Goal: Transaction & Acquisition: Book appointment/travel/reservation

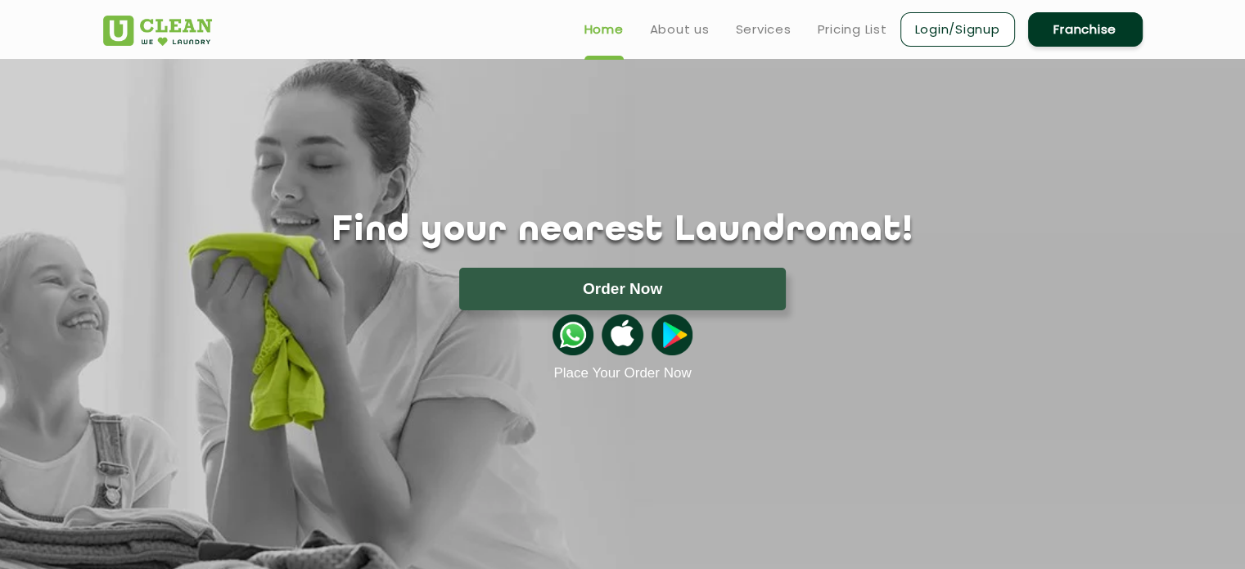
click at [942, 25] on link "Login/Signup" at bounding box center [957, 29] width 115 height 34
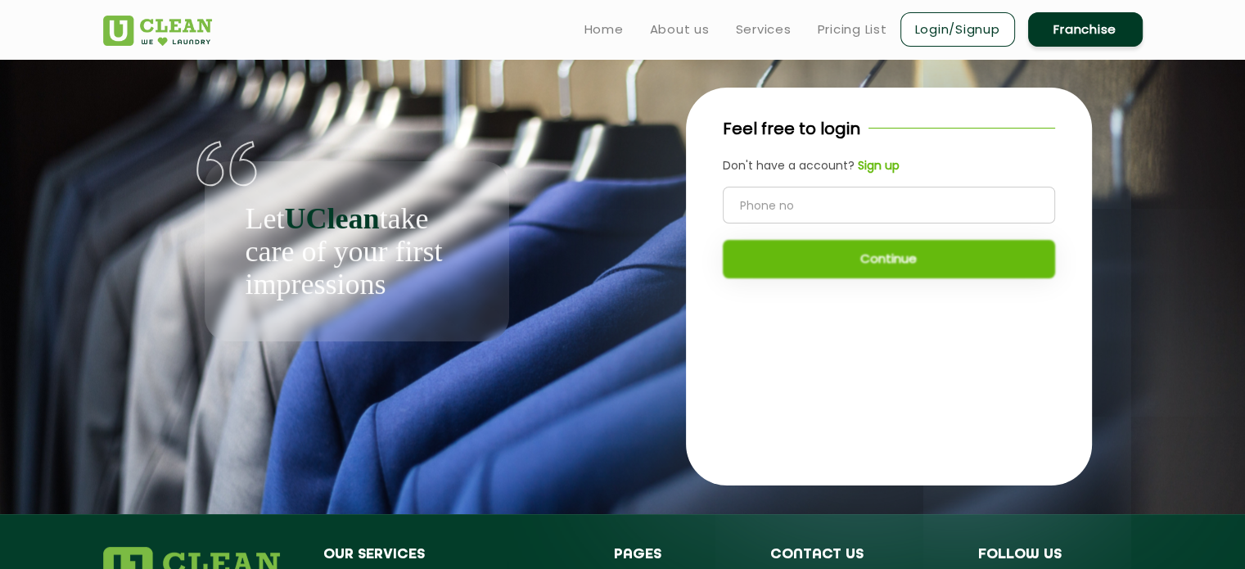
click at [768, 214] on input "tel" at bounding box center [889, 205] width 332 height 37
type input "9739131350"
click at [844, 269] on button "Continue" at bounding box center [889, 259] width 332 height 38
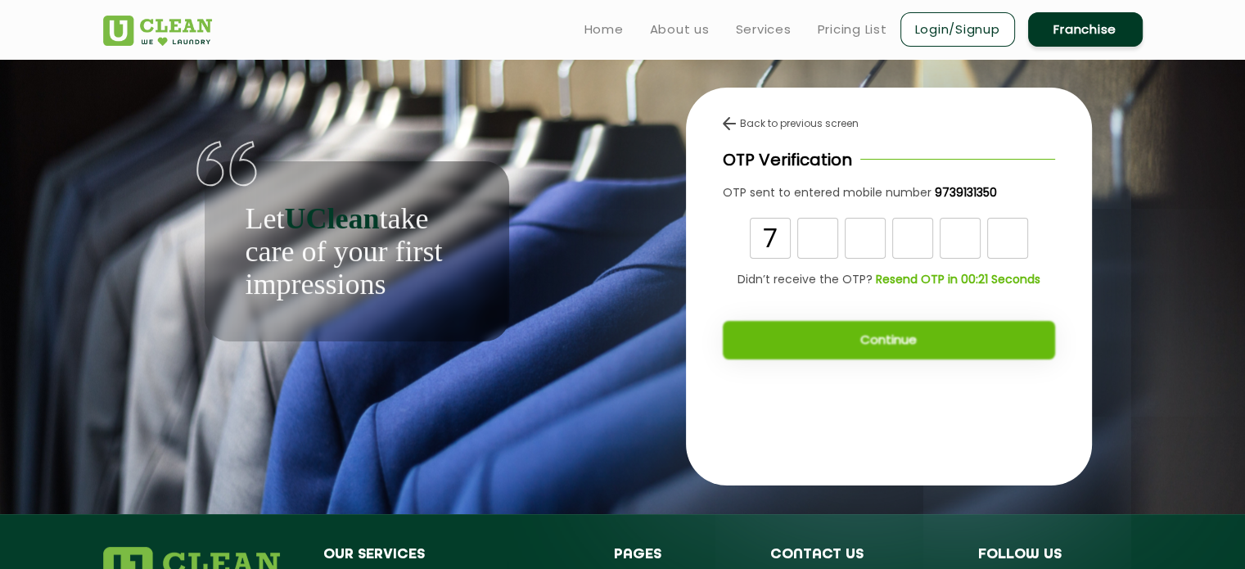
type input "7"
type input "5"
type input "3"
type input "9"
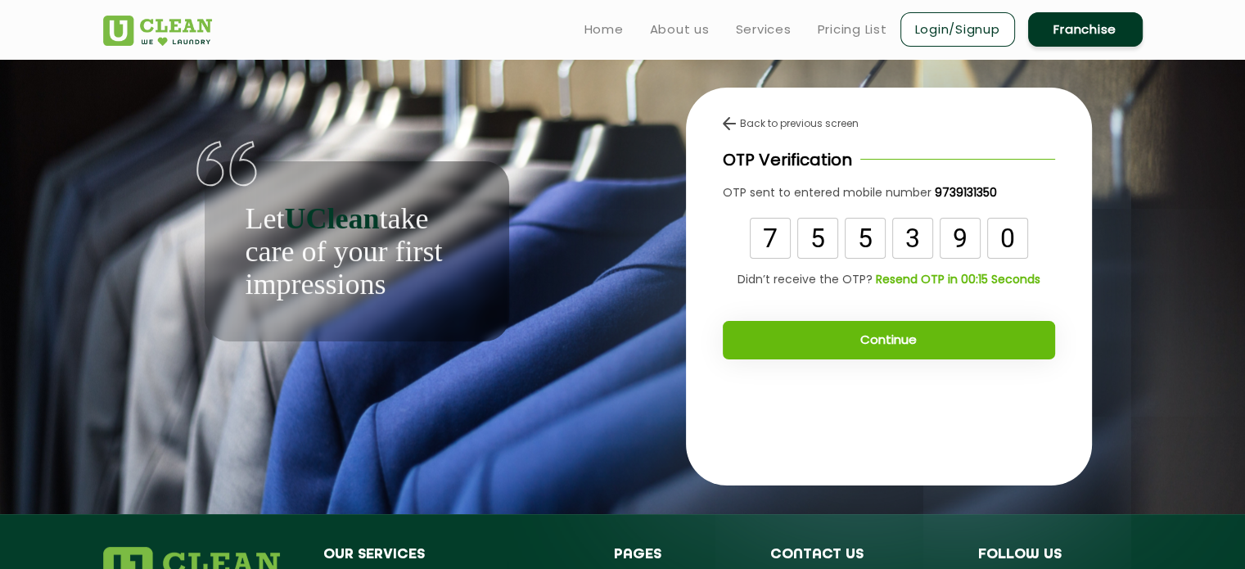
type input "0"
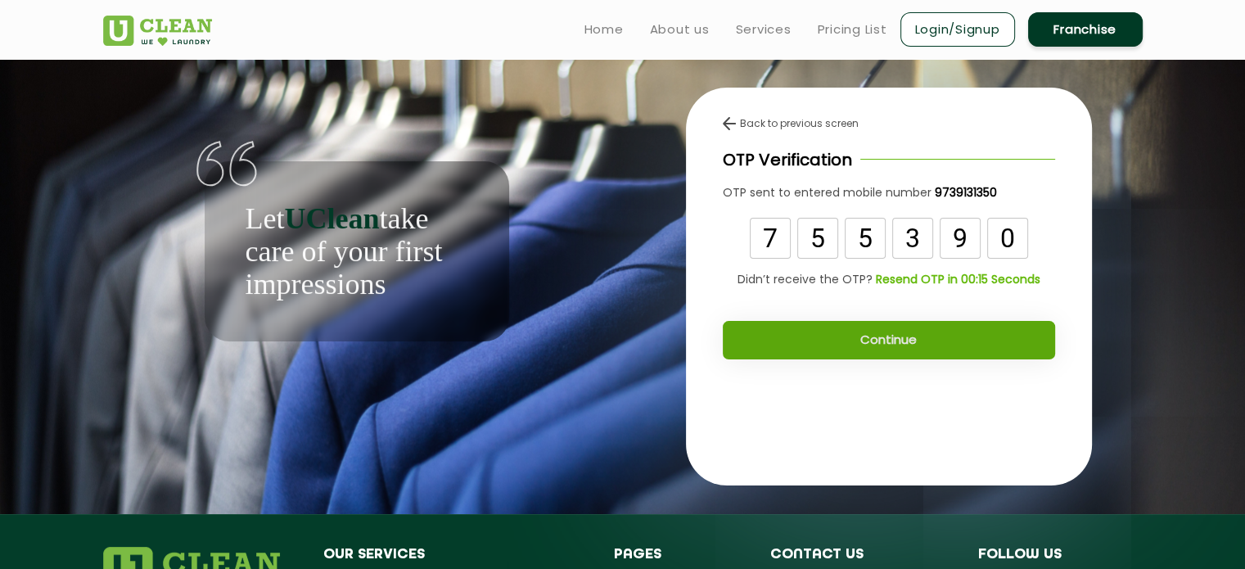
click at [851, 347] on button "Continue" at bounding box center [889, 340] width 332 height 38
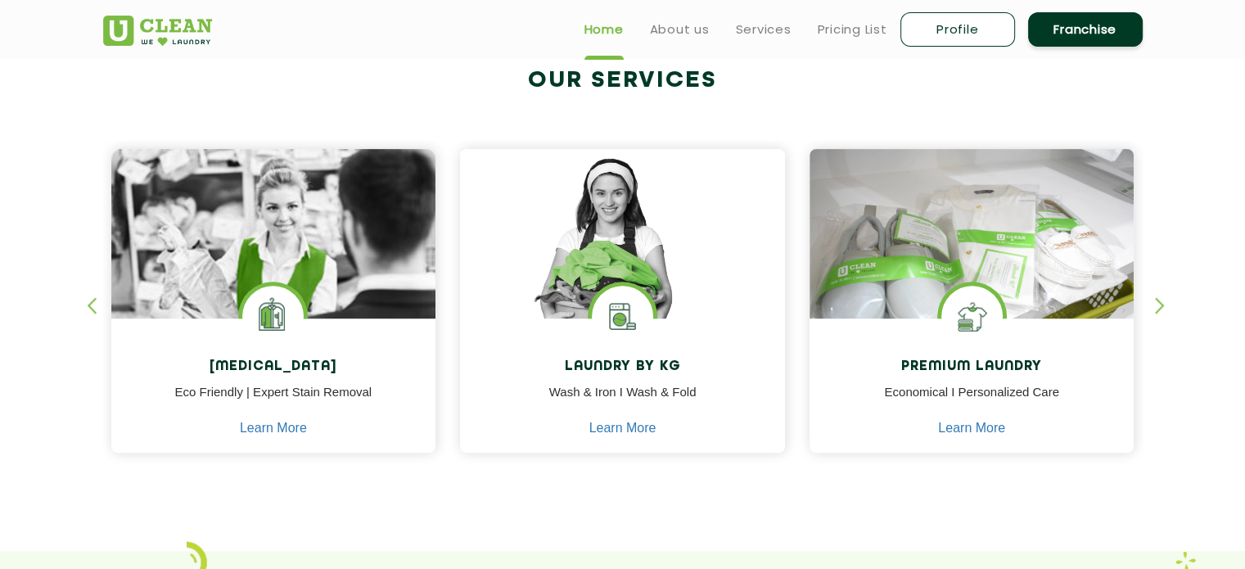
scroll to position [634, 0]
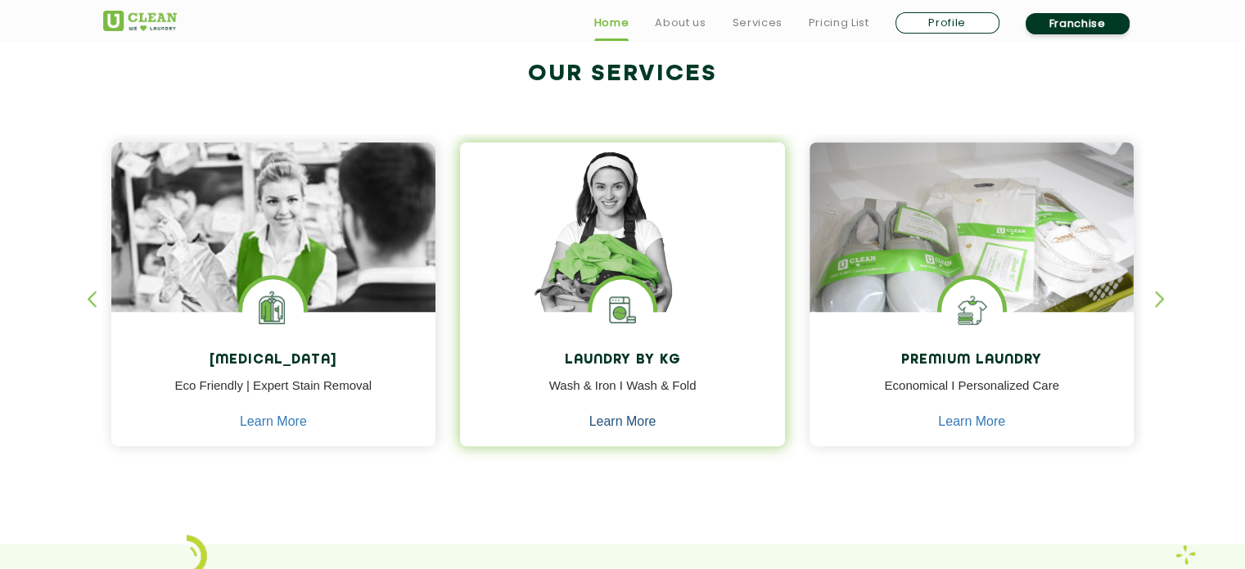
click at [625, 428] on link "Learn More" at bounding box center [622, 421] width 67 height 15
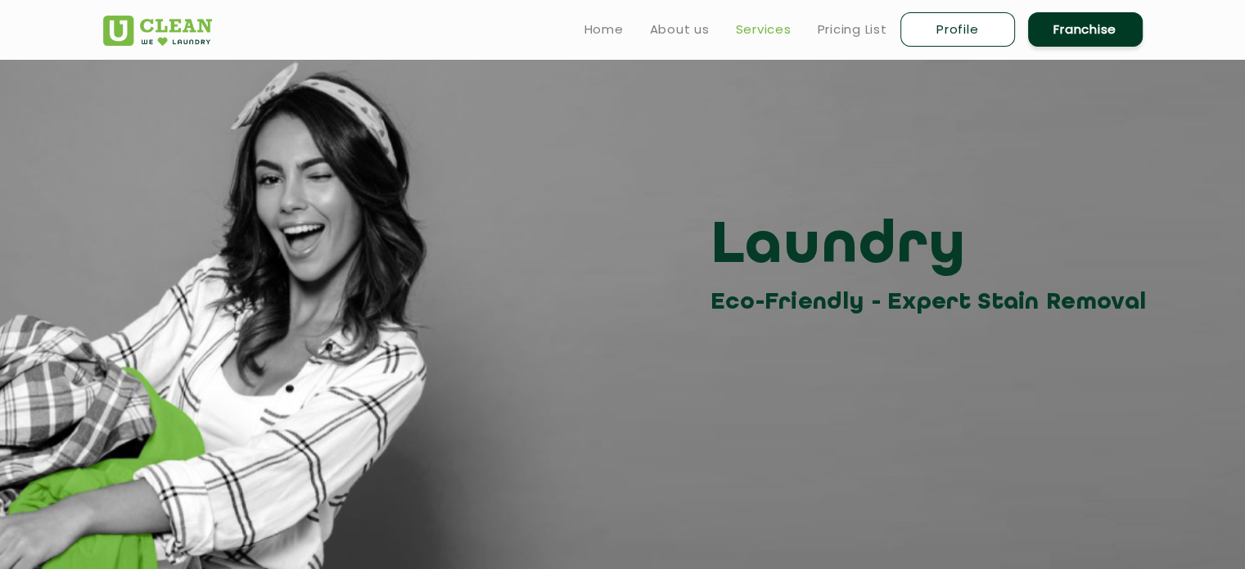
click at [756, 25] on link "Services" at bounding box center [764, 30] width 56 height 20
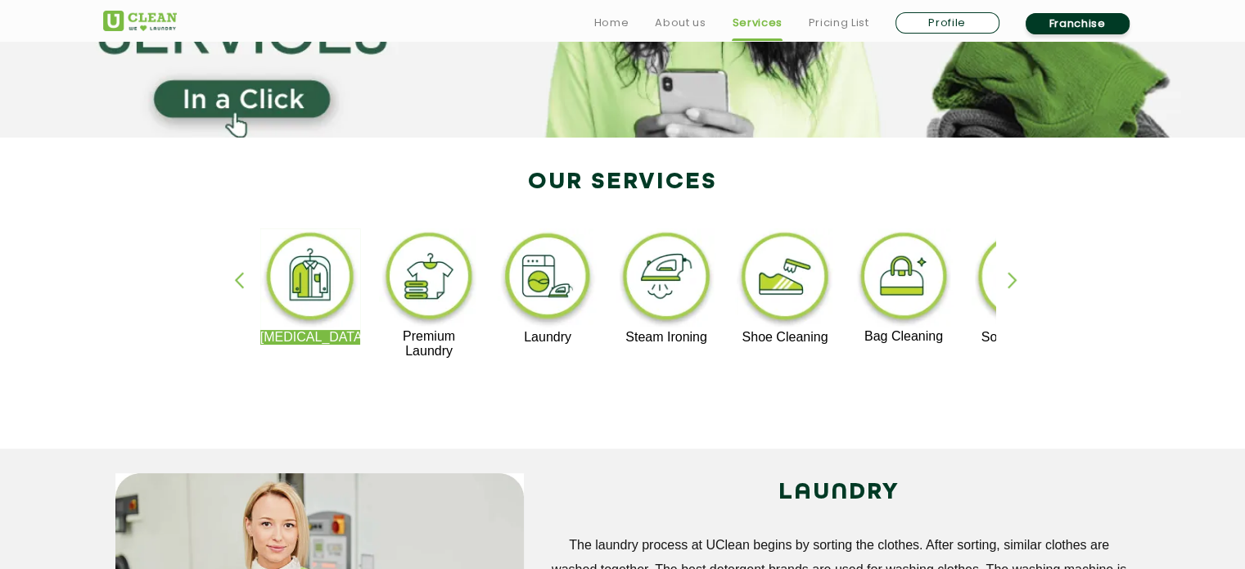
scroll to position [241, 0]
click at [547, 288] on img at bounding box center [548, 279] width 101 height 102
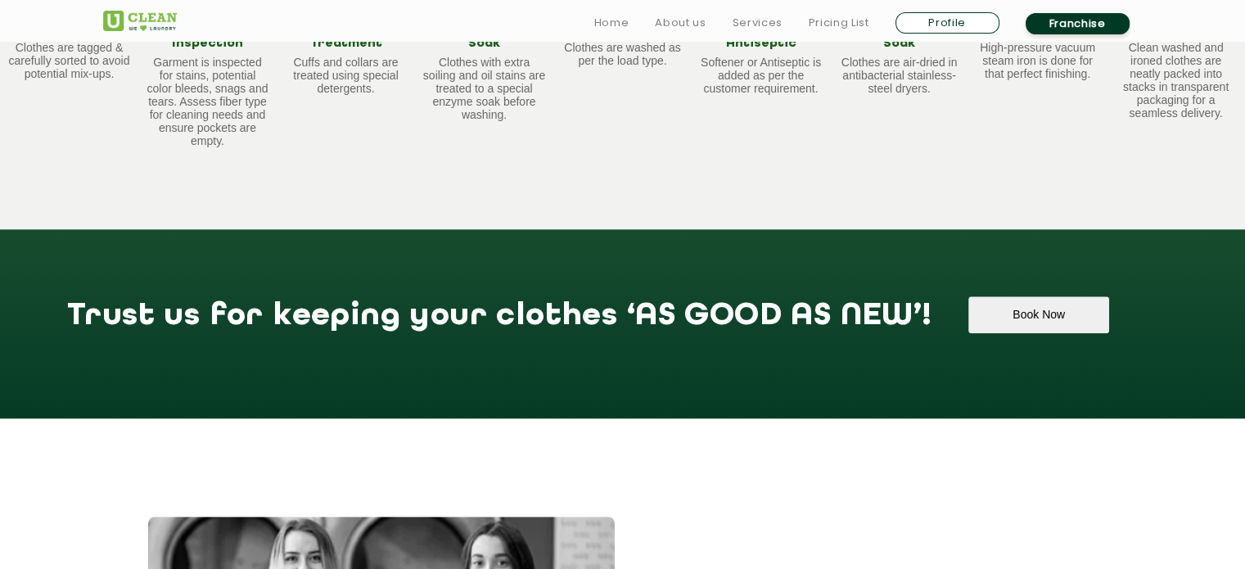
scroll to position [1722, 0]
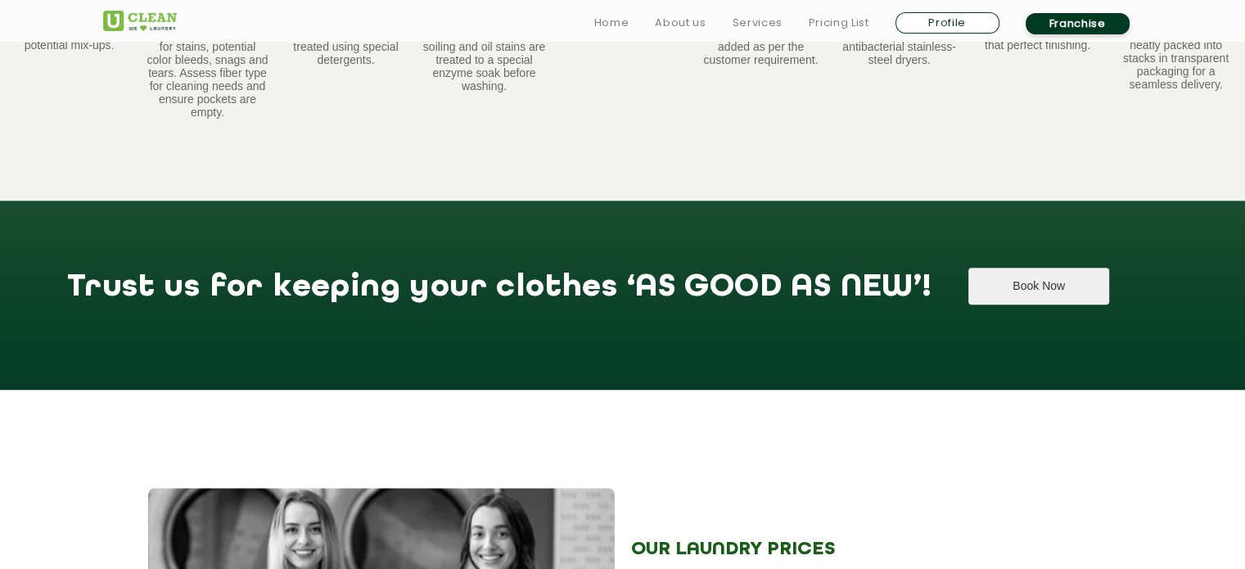
click at [968, 305] on button "Book Now" at bounding box center [1038, 286] width 140 height 37
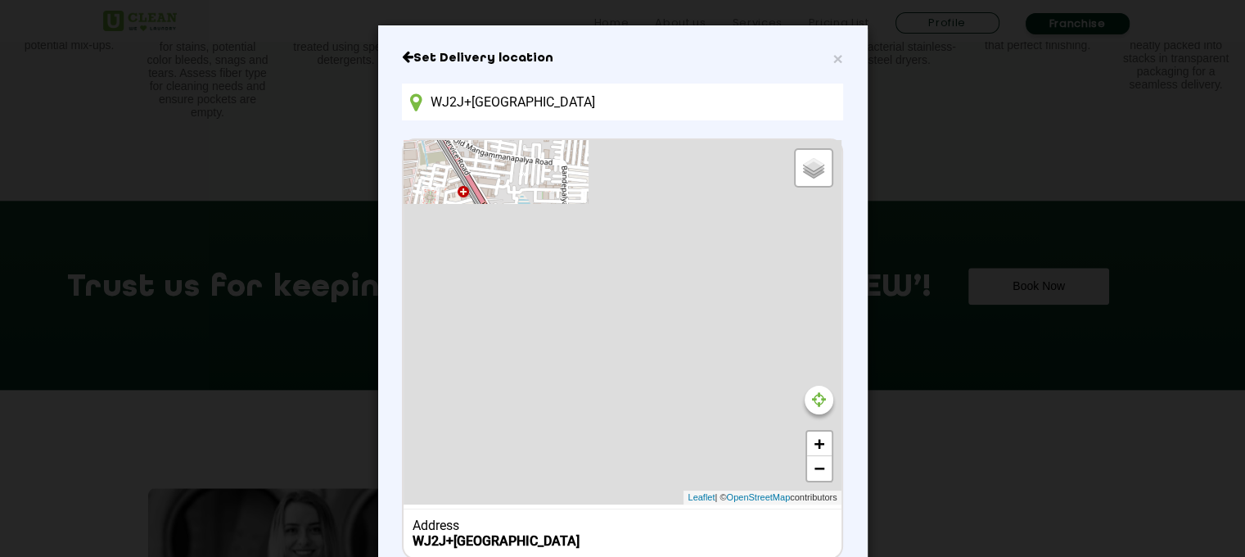
click at [795, 103] on input "WJ2J+[GEOGRAPHIC_DATA]" at bounding box center [622, 101] width 440 height 37
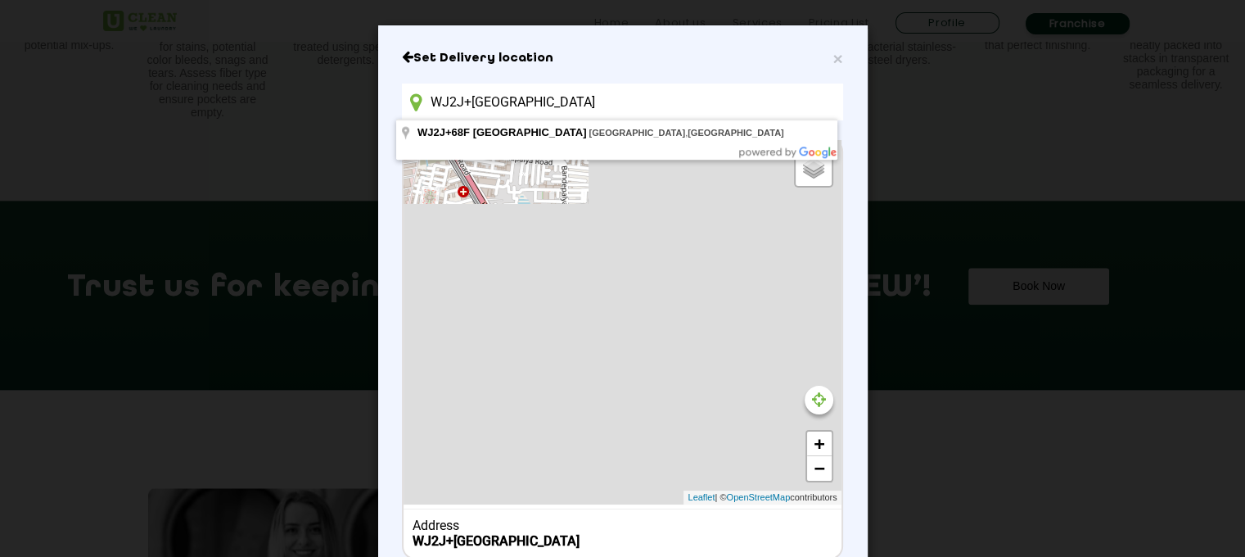
click at [795, 103] on input "WJ2J+[GEOGRAPHIC_DATA]" at bounding box center [622, 101] width 440 height 37
click at [795, 103] on input "WJ2J+68F, Hongasandra, Bengaluru, Karnataka 560068, India" at bounding box center [622, 101] width 440 height 37
type input "W"
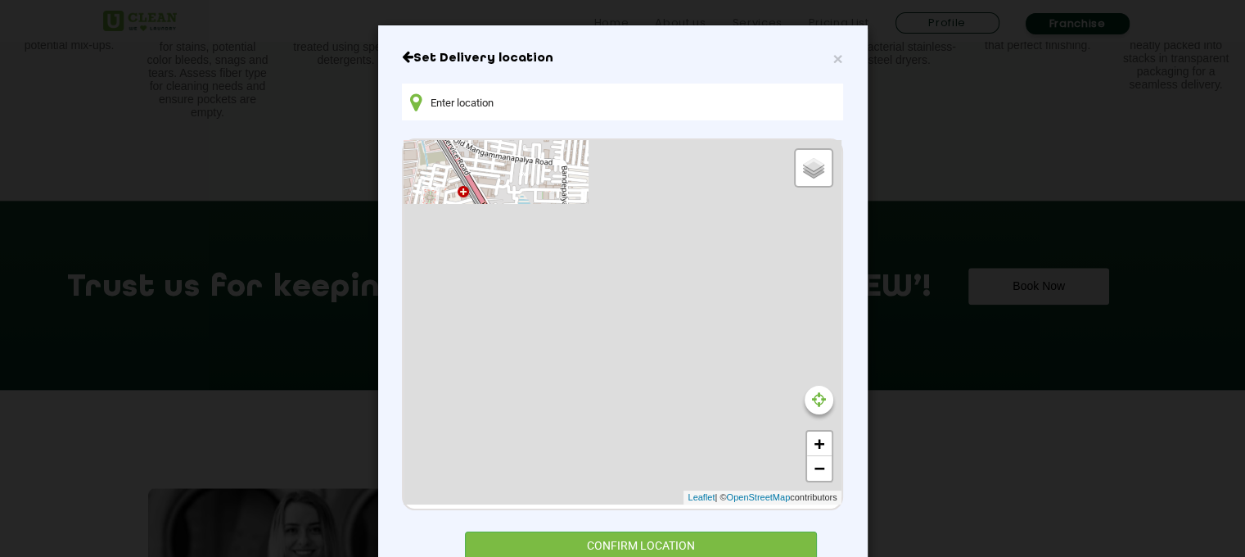
click at [795, 103] on input "text" at bounding box center [622, 101] width 440 height 37
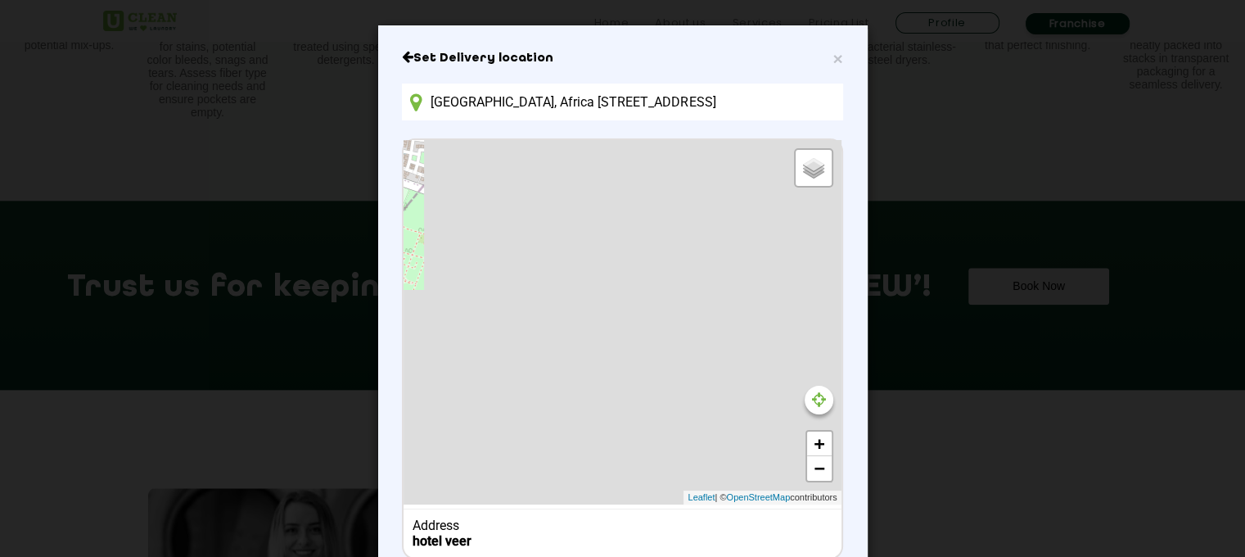
drag, startPoint x: 850, startPoint y: 463, endPoint x: 835, endPoint y: 360, distance: 104.2
click at [835, 360] on div "× Set Delivery location Hotel Veer Palace, Africa Avenue, Block B 2, Safdarjung…" at bounding box center [623, 333] width 490 height 617
click at [540, 524] on div "Address" at bounding box center [623, 525] width 420 height 16
click at [402, 57] on icon "Close" at bounding box center [407, 56] width 11 height 13
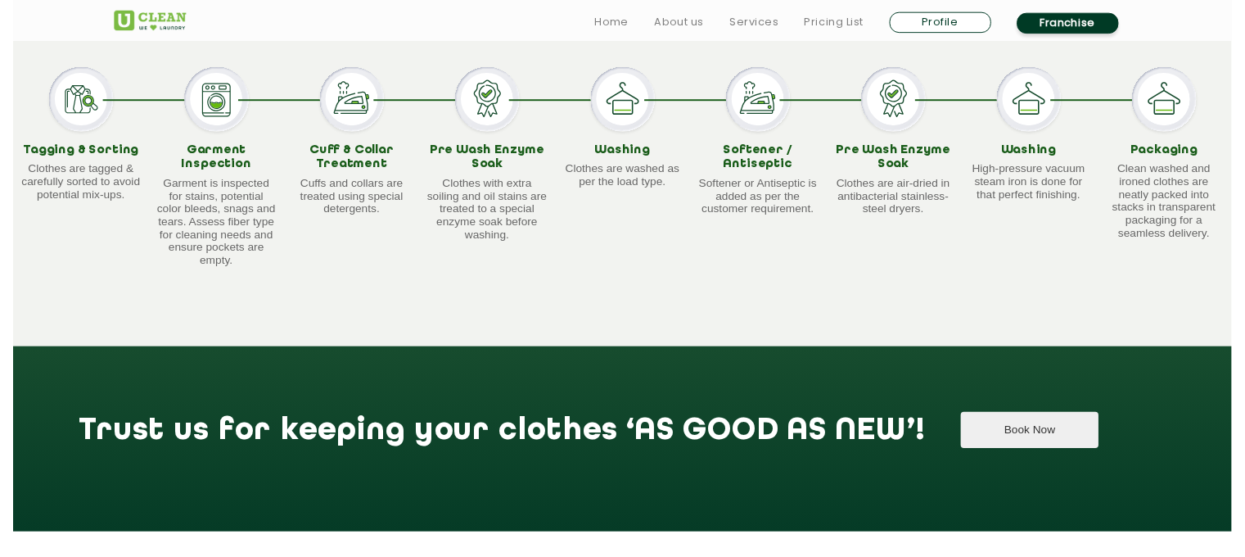
scroll to position [1571, 0]
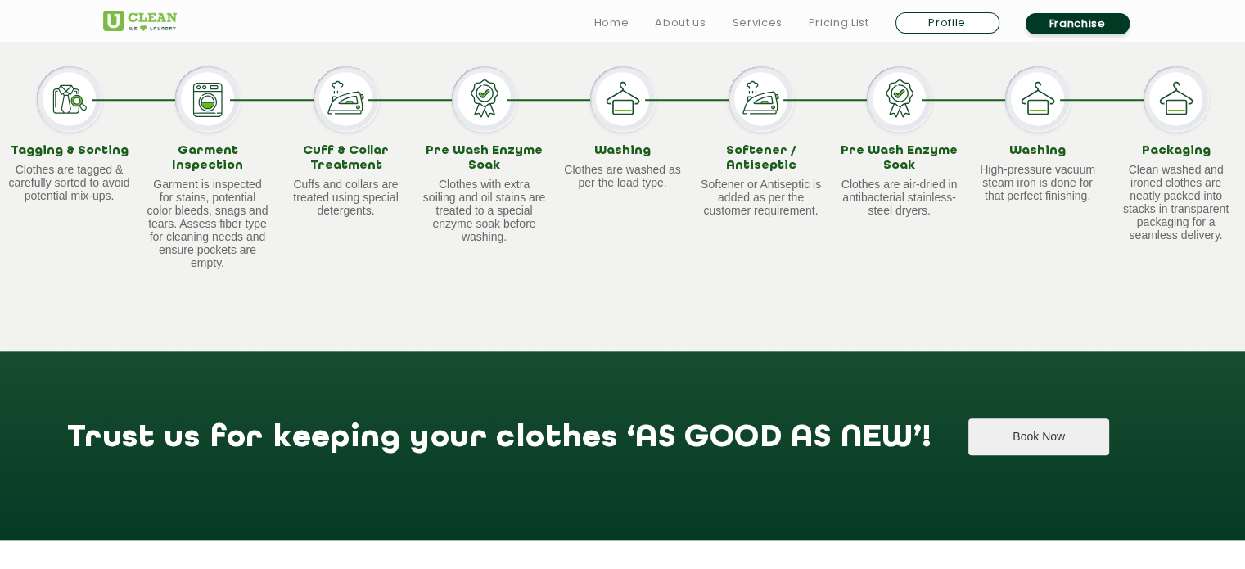
click at [968, 455] on button "Book Now" at bounding box center [1038, 436] width 140 height 37
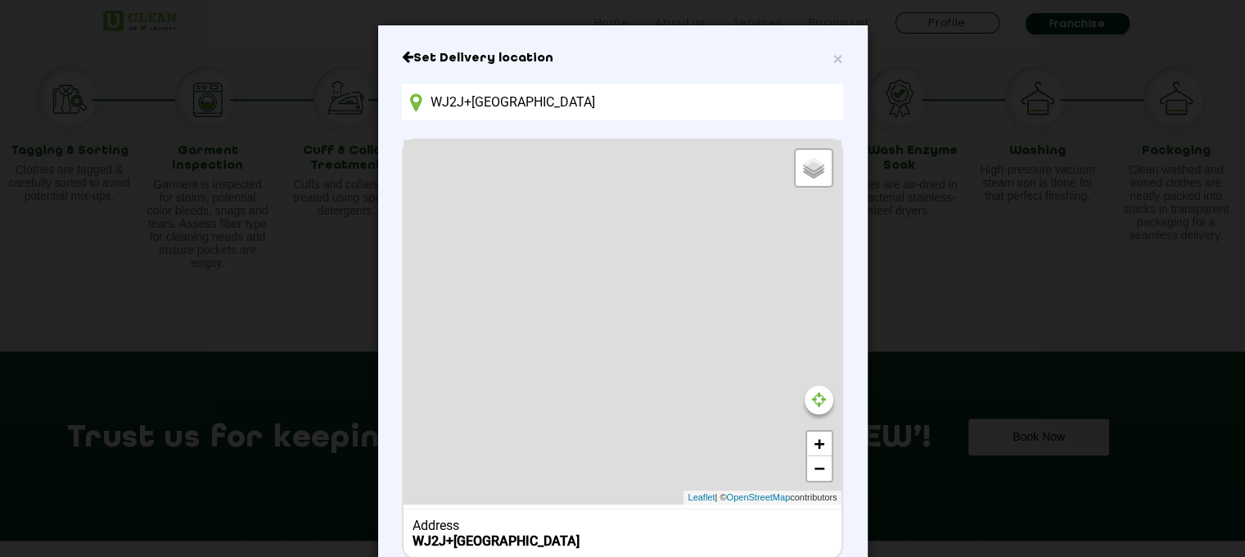
click at [602, 106] on input "WJ2J+68F, Hongasandra, Bengaluru, Karnataka 560068, India" at bounding box center [622, 101] width 440 height 37
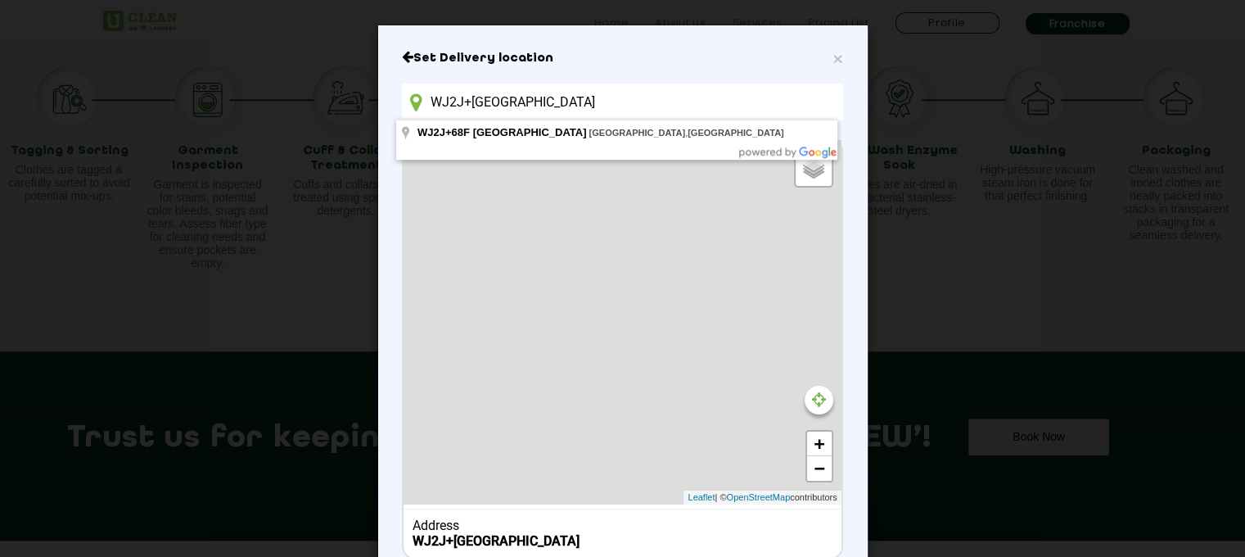
click at [602, 106] on input "WJ2J+68F, Hongasandra, Bengaluru, Karnataka 560068, India" at bounding box center [622, 101] width 440 height 37
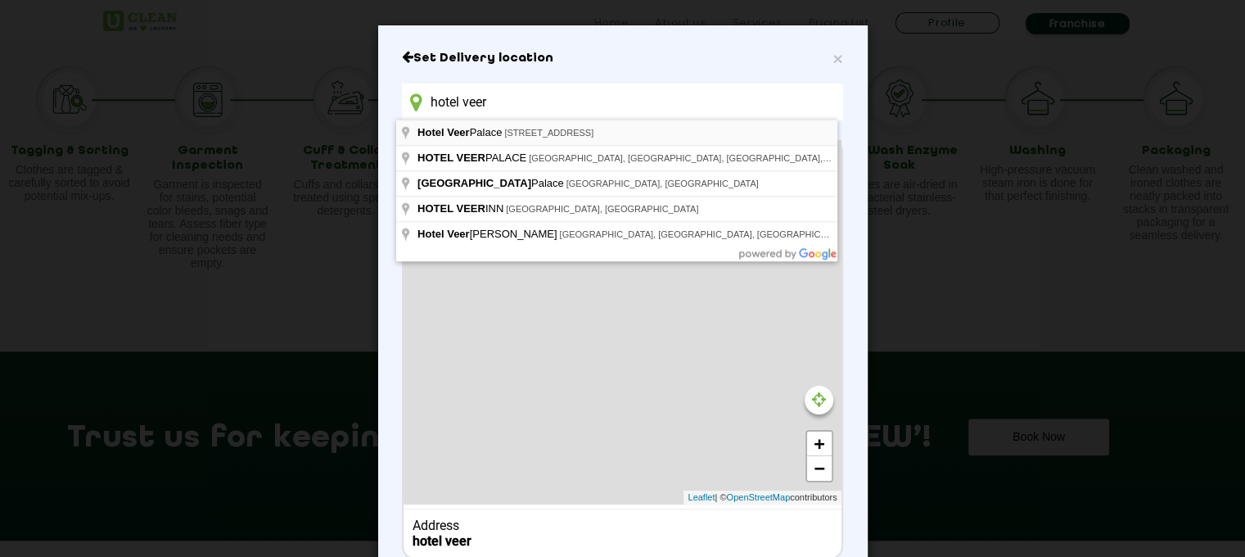
type input "Hotel Veer Palace, Africa Avenue, Block B 2, Safdarjung Enclave, New Delhi, Del…"
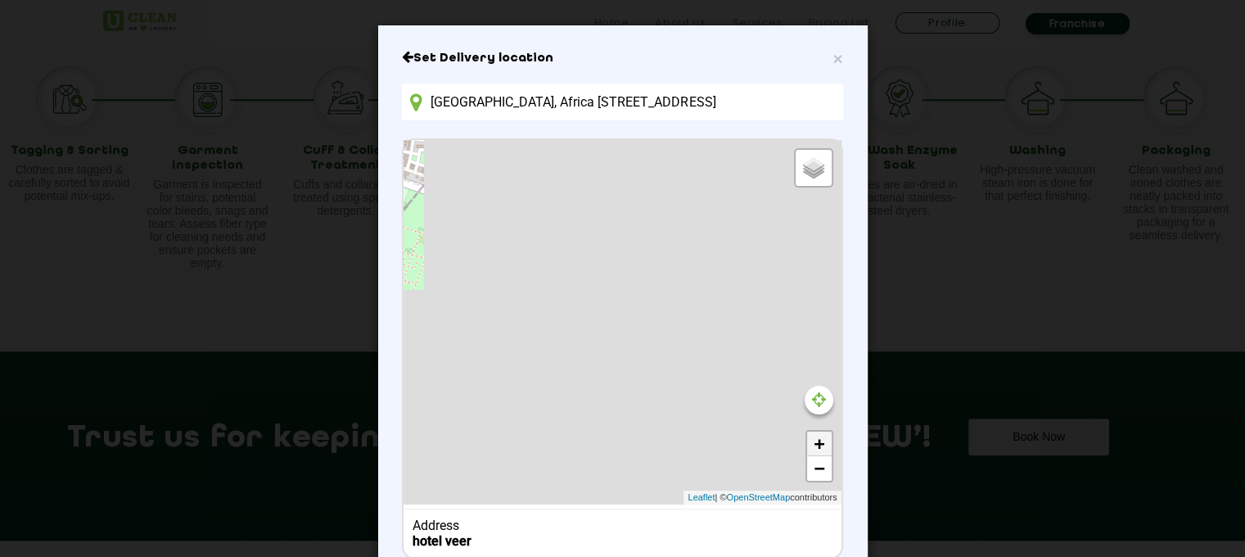
click at [819, 441] on link "+" at bounding box center [819, 443] width 25 height 25
click at [818, 462] on link "−" at bounding box center [819, 468] width 25 height 25
click at [790, 165] on span "Default" at bounding box center [799, 165] width 34 height 11
click at [782, 165] on input "Default" at bounding box center [776, 164] width 11 height 11
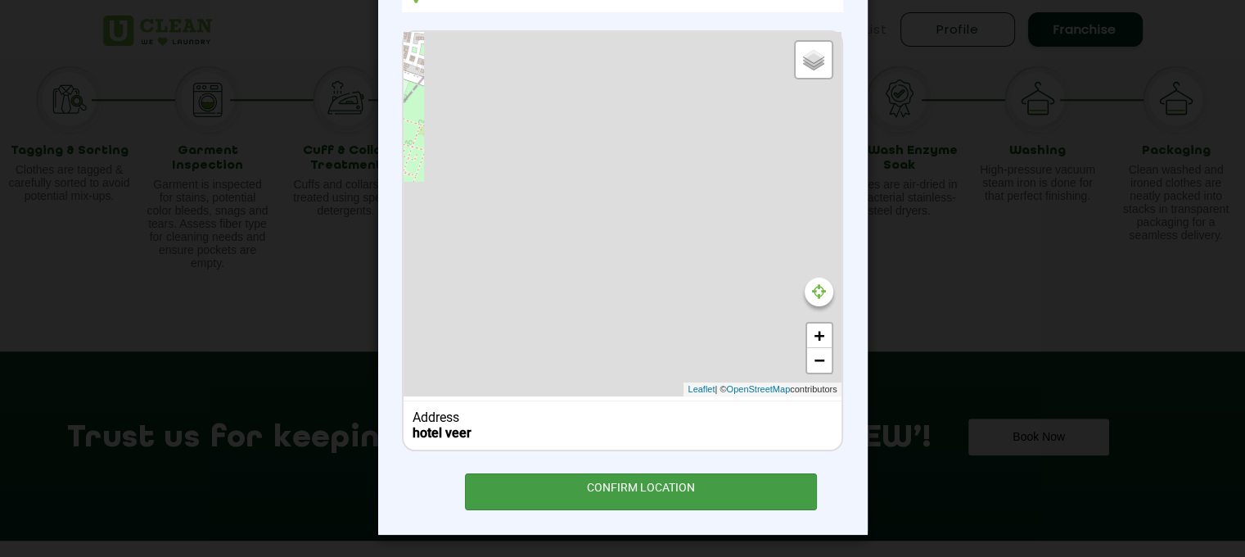
click at [689, 499] on div "CONFIRM LOCATION" at bounding box center [641, 491] width 353 height 37
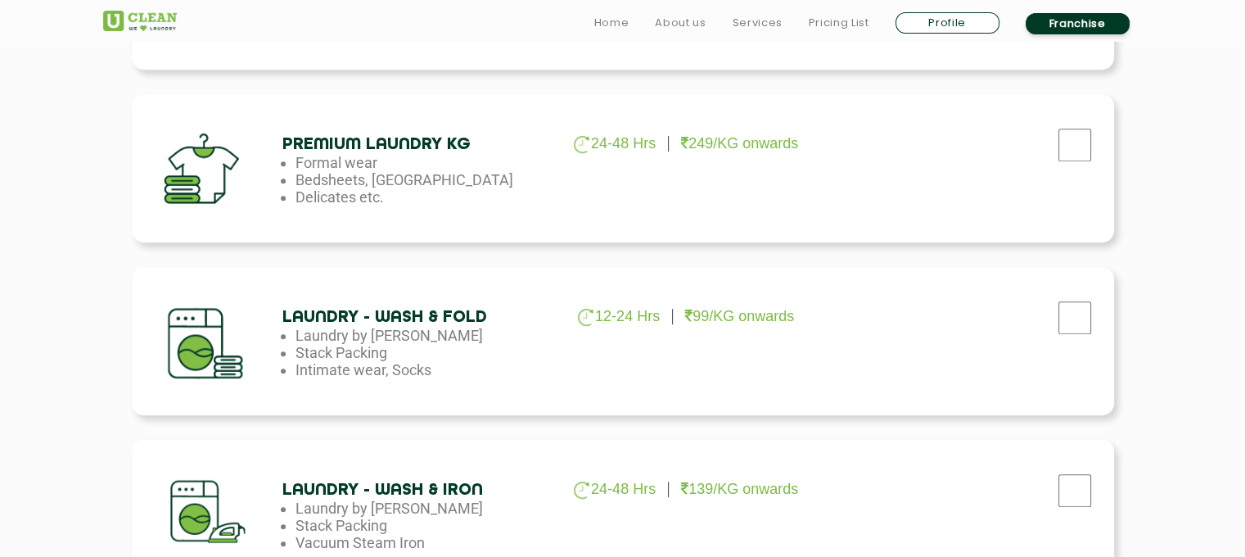
scroll to position [722, 0]
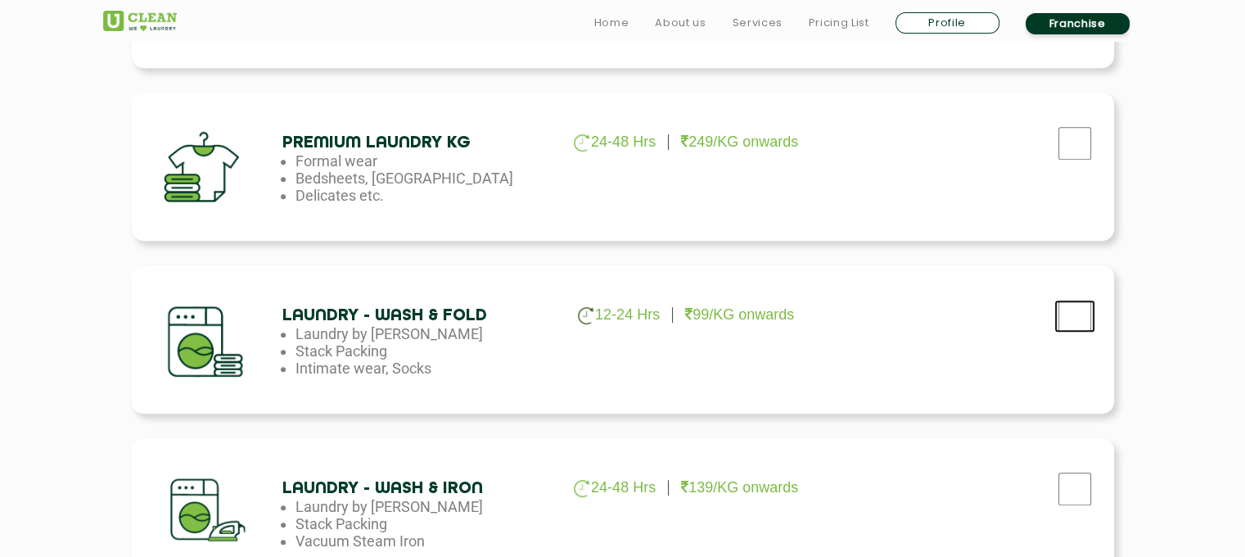
click at [1064, 322] on input "checkbox" at bounding box center [1074, 316] width 41 height 33
checkbox input "true"
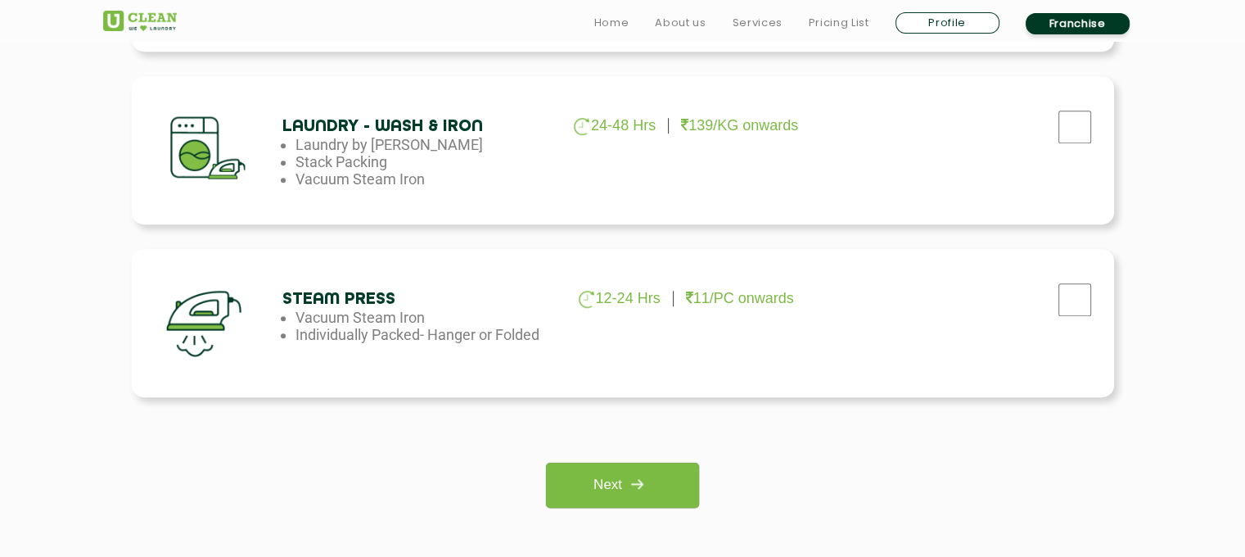
scroll to position [1090, 0]
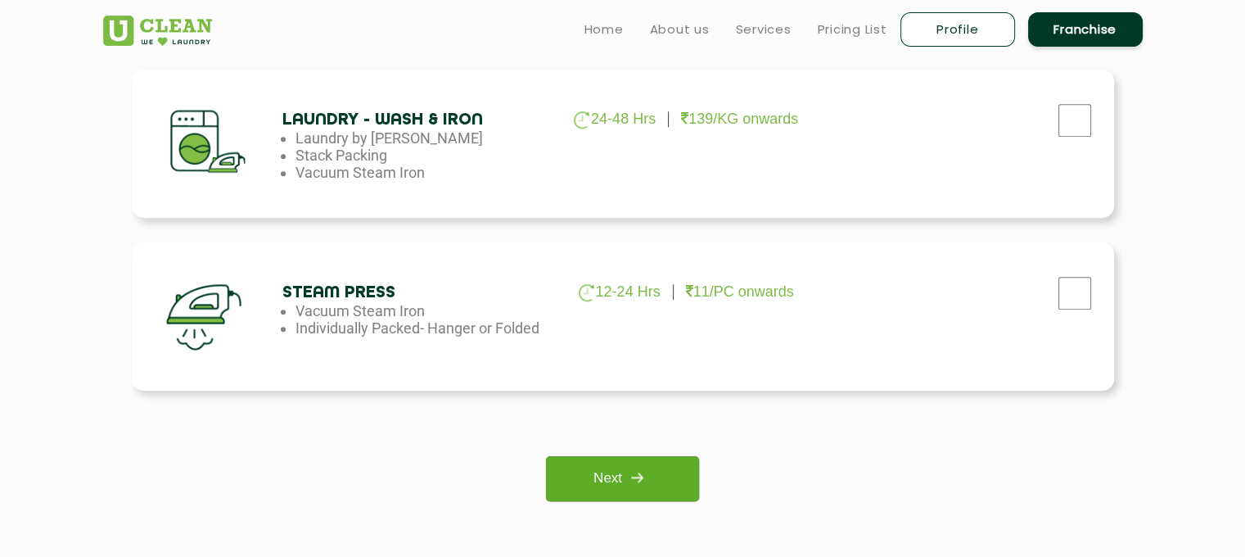
click at [663, 472] on link "Next" at bounding box center [622, 478] width 153 height 45
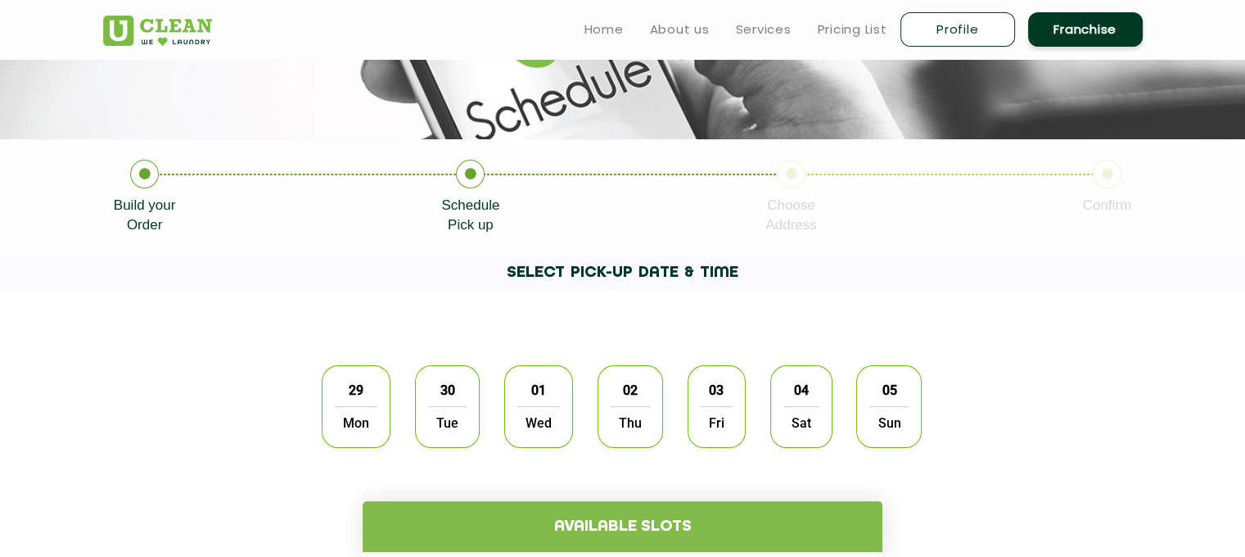
scroll to position [246, 0]
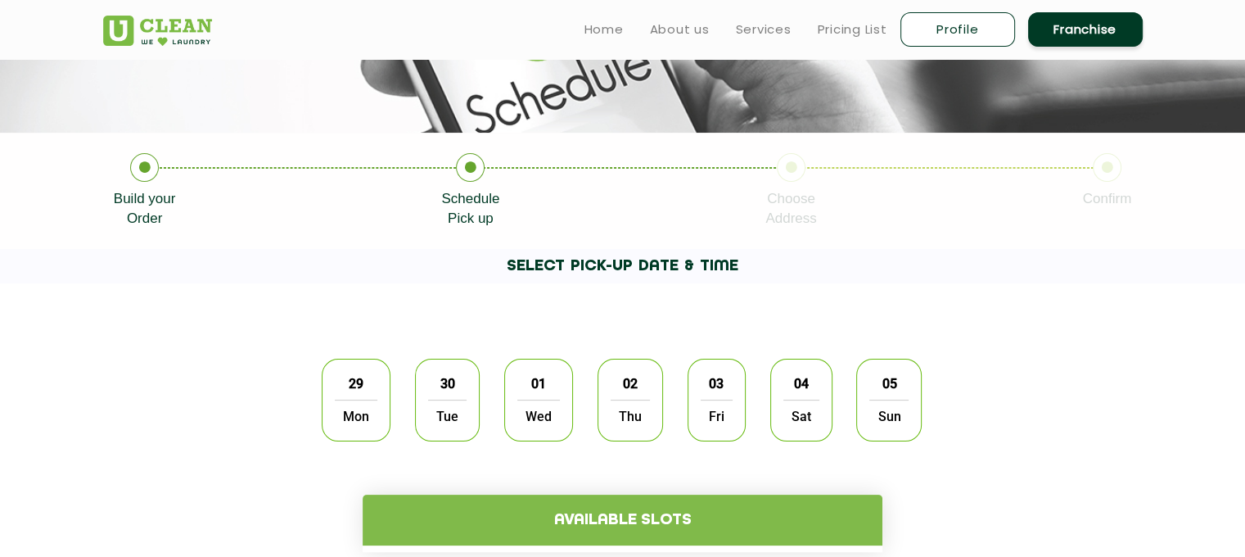
click at [450, 416] on span "Tue" at bounding box center [447, 415] width 38 height 33
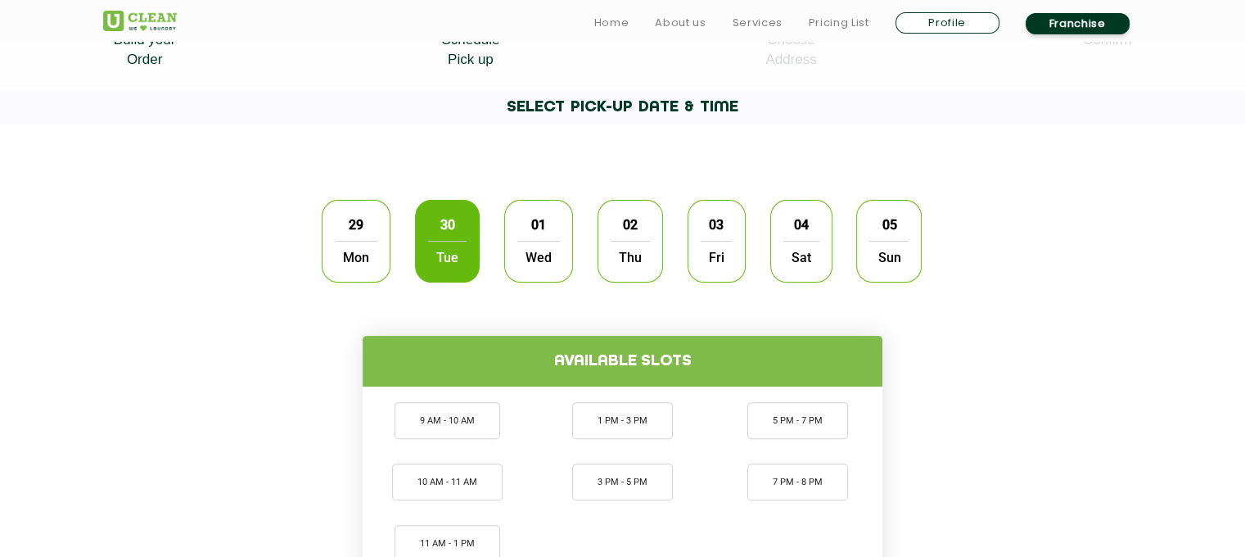
scroll to position [405, 0]
click at [471, 427] on li "9 AM - 10 AM" at bounding box center [448, 419] width 106 height 37
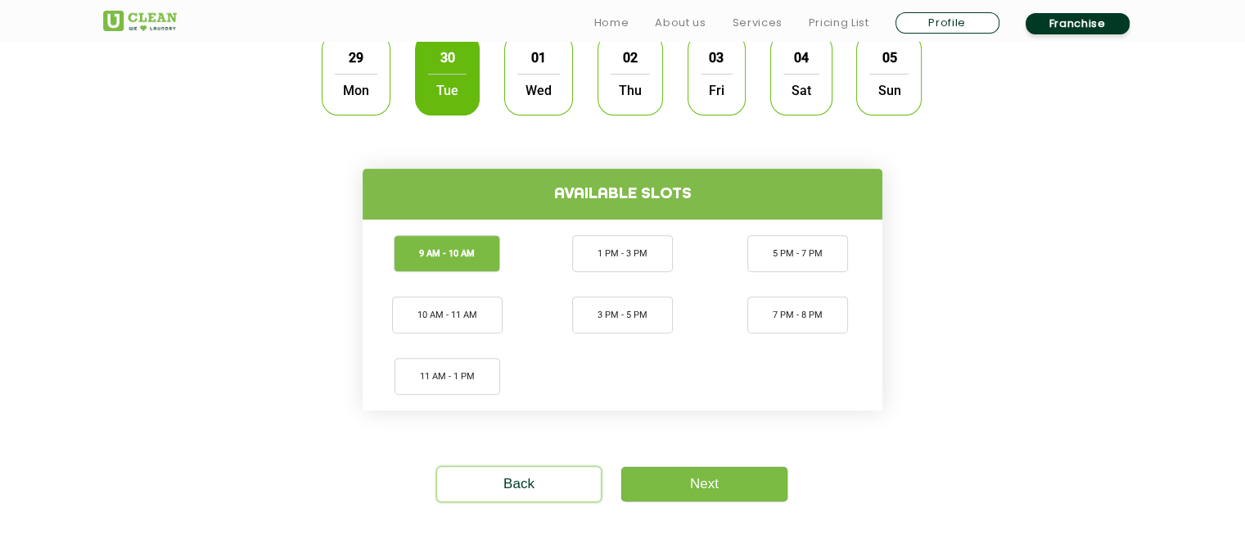
scroll to position [575, 0]
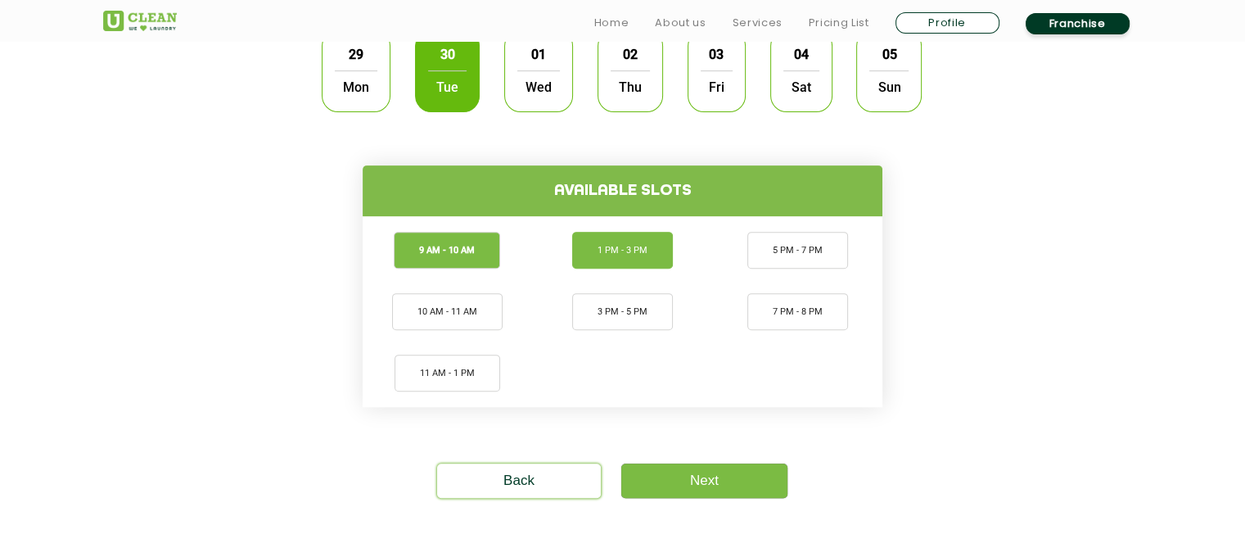
click at [631, 256] on li "1 PM - 3 PM" at bounding box center [622, 250] width 101 height 37
click at [458, 237] on li "9 AM - 10 AM" at bounding box center [448, 250] width 106 height 37
click at [643, 234] on li "1 PM - 3 PM" at bounding box center [622, 250] width 101 height 37
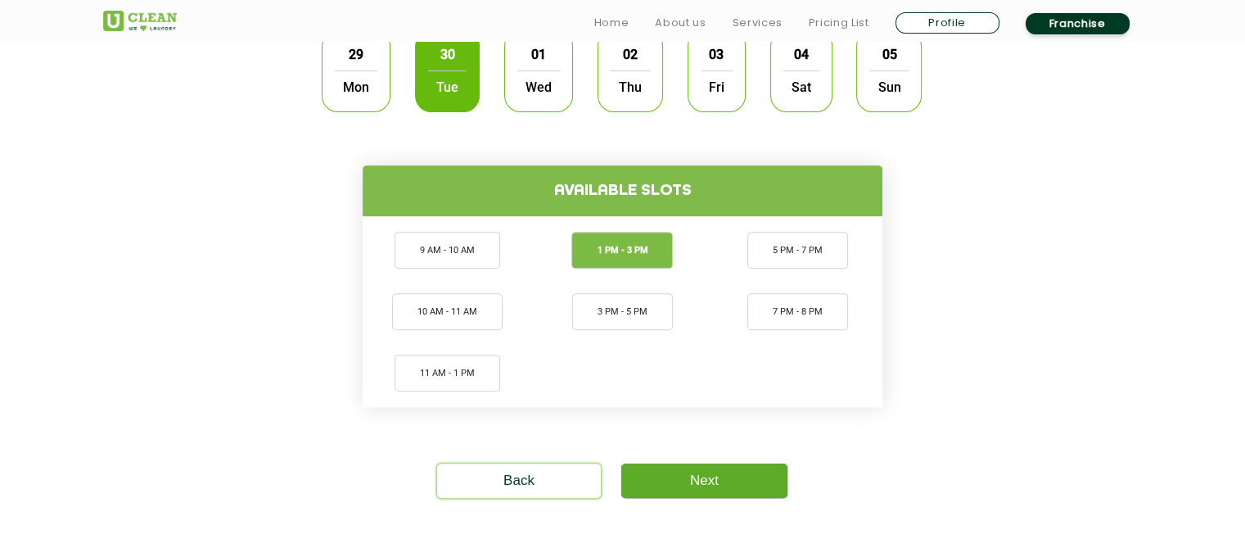
click at [673, 477] on link "Next" at bounding box center [704, 480] width 166 height 34
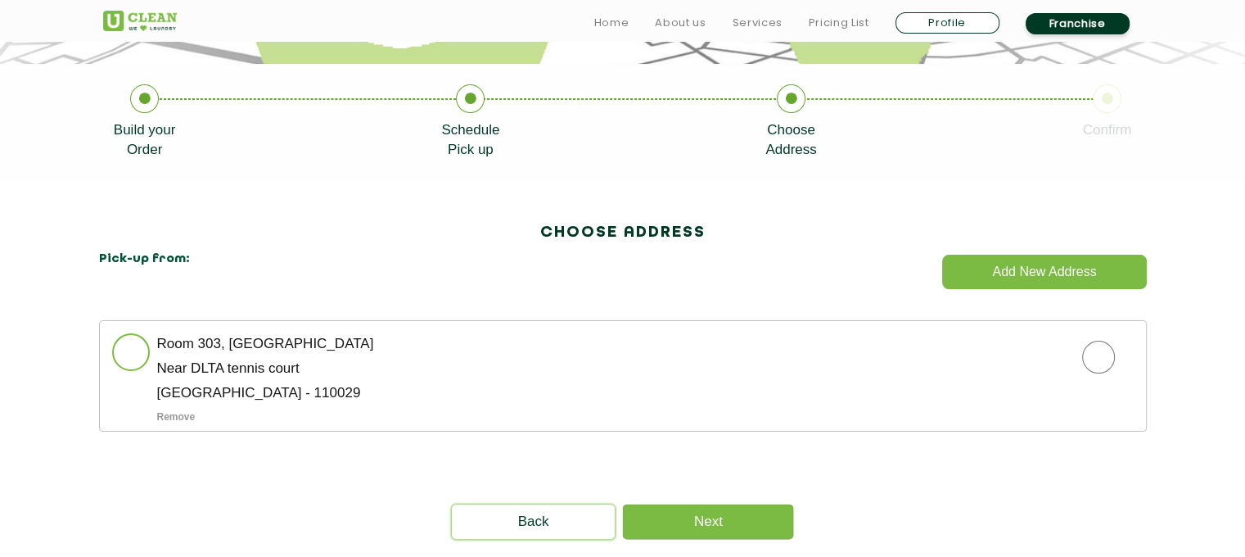
scroll to position [316, 0]
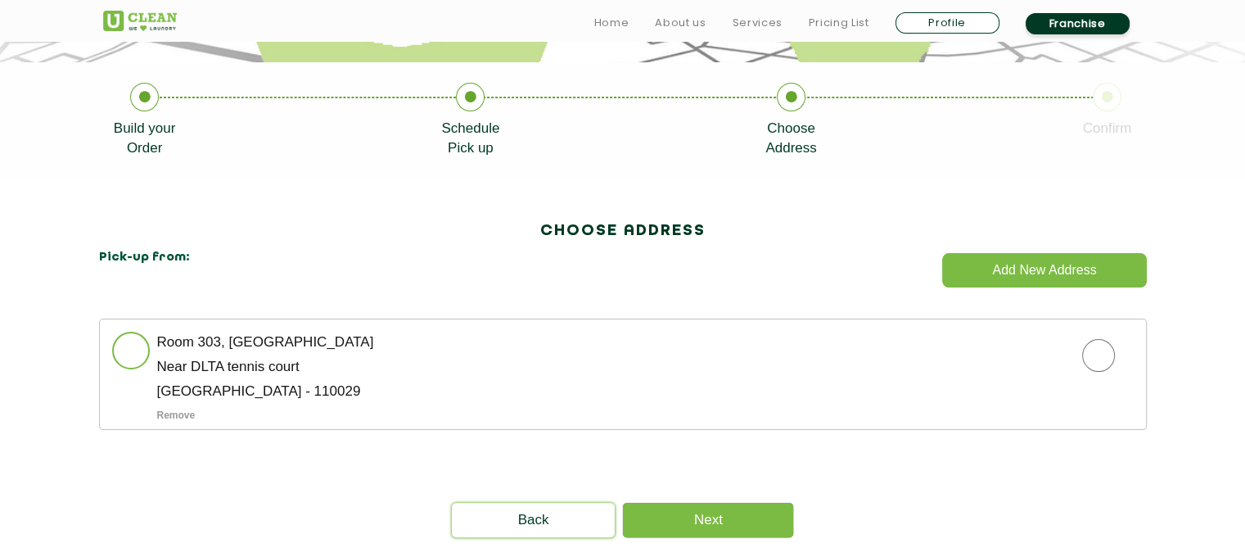
click at [131, 351] on span at bounding box center [131, 351] width 38 height 38
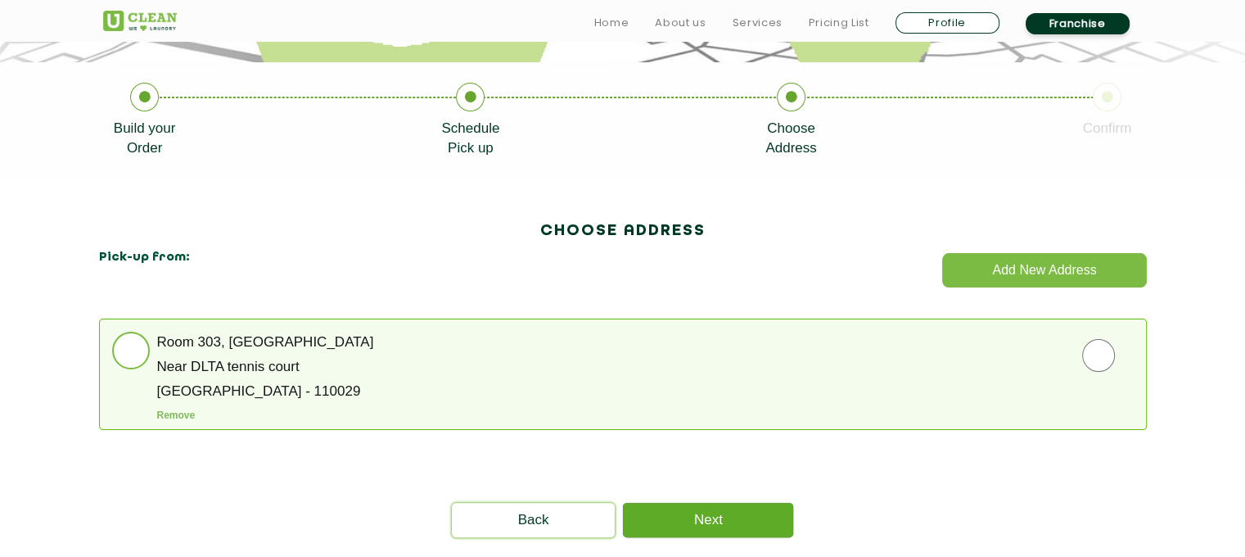
click at [709, 521] on link "Next" at bounding box center [708, 520] width 170 height 34
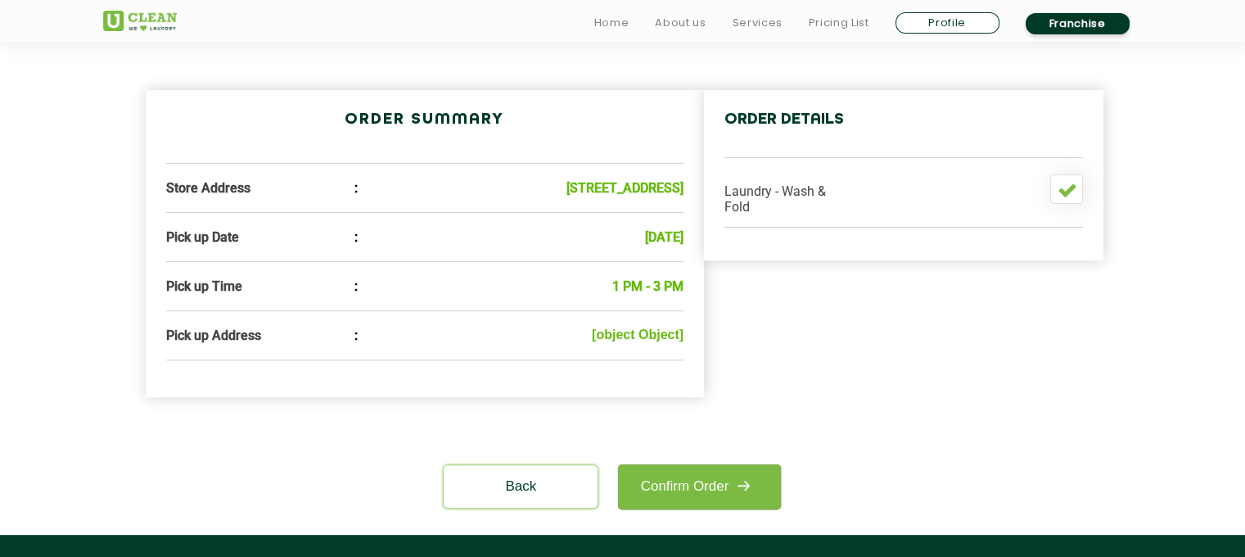
scroll to position [530, 0]
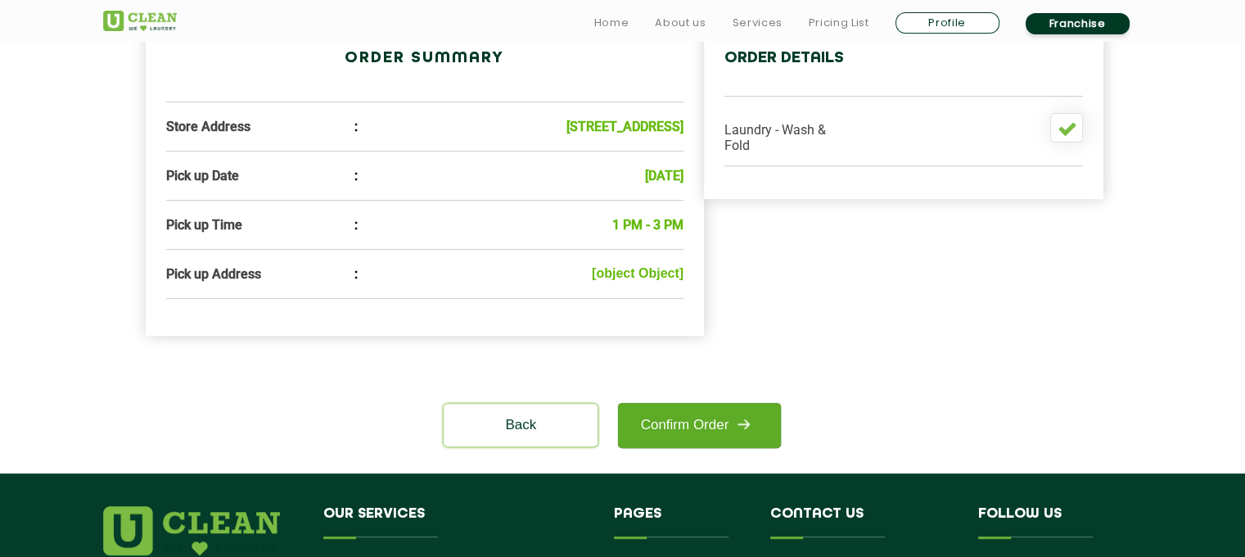
click at [740, 439] on img at bounding box center [743, 423] width 29 height 29
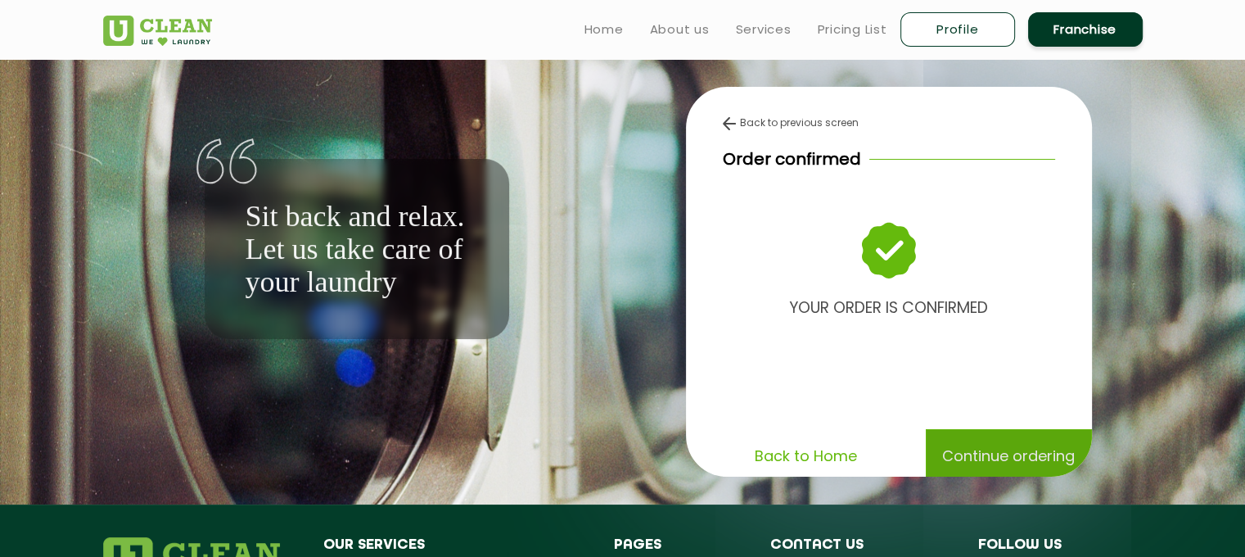
click at [992, 455] on p "Continue ordering" at bounding box center [1008, 455] width 133 height 29
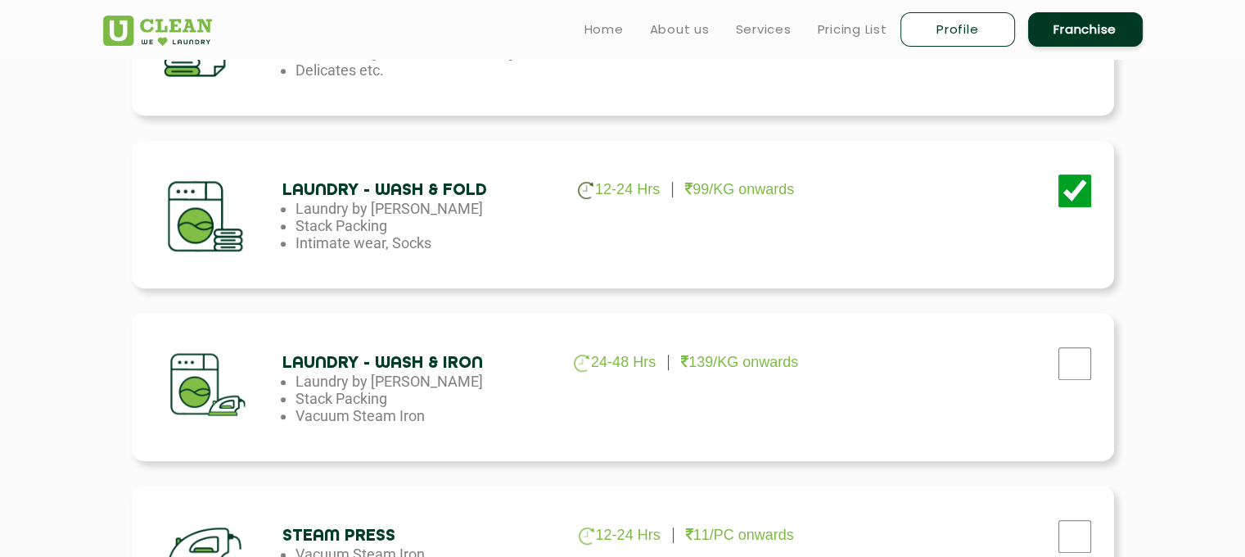
scroll to position [844, 0]
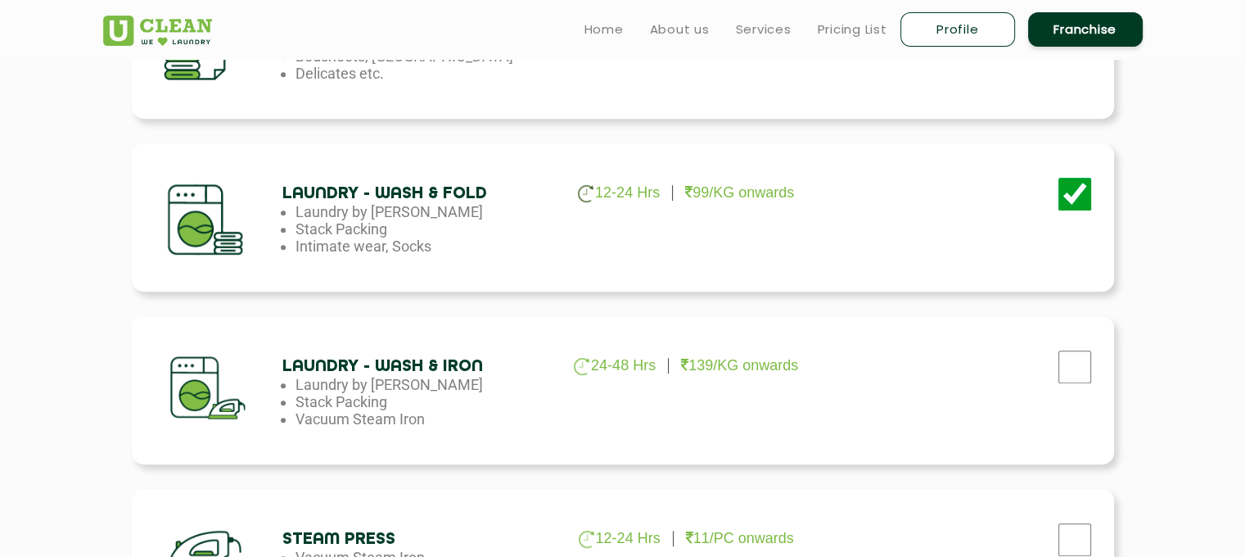
click at [582, 189] on img at bounding box center [586, 193] width 16 height 17
click at [193, 215] on div at bounding box center [213, 218] width 138 height 124
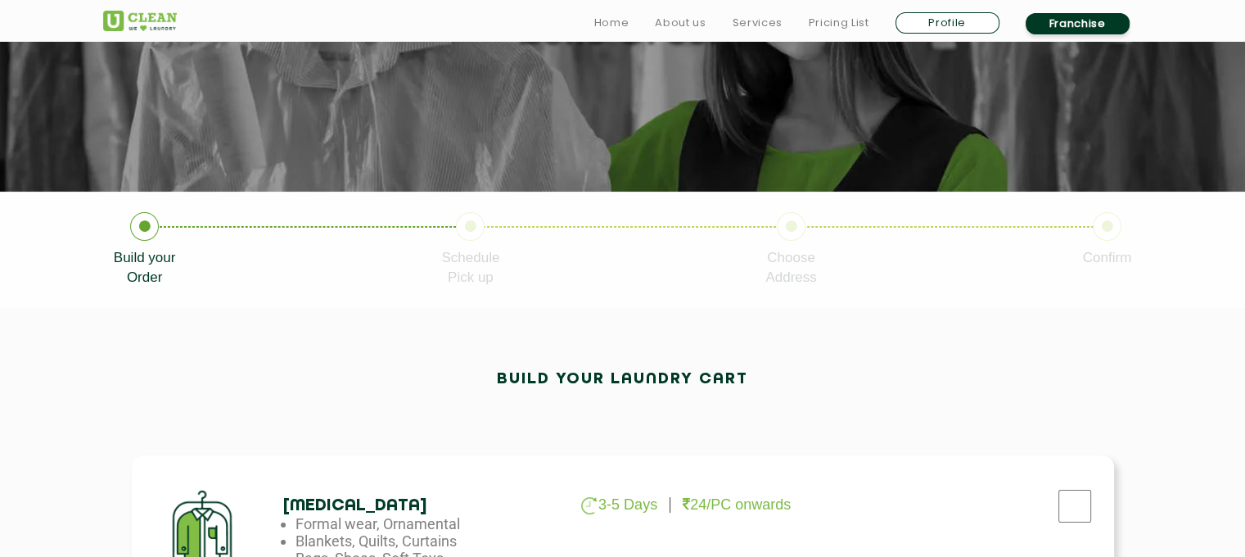
scroll to position [0, 0]
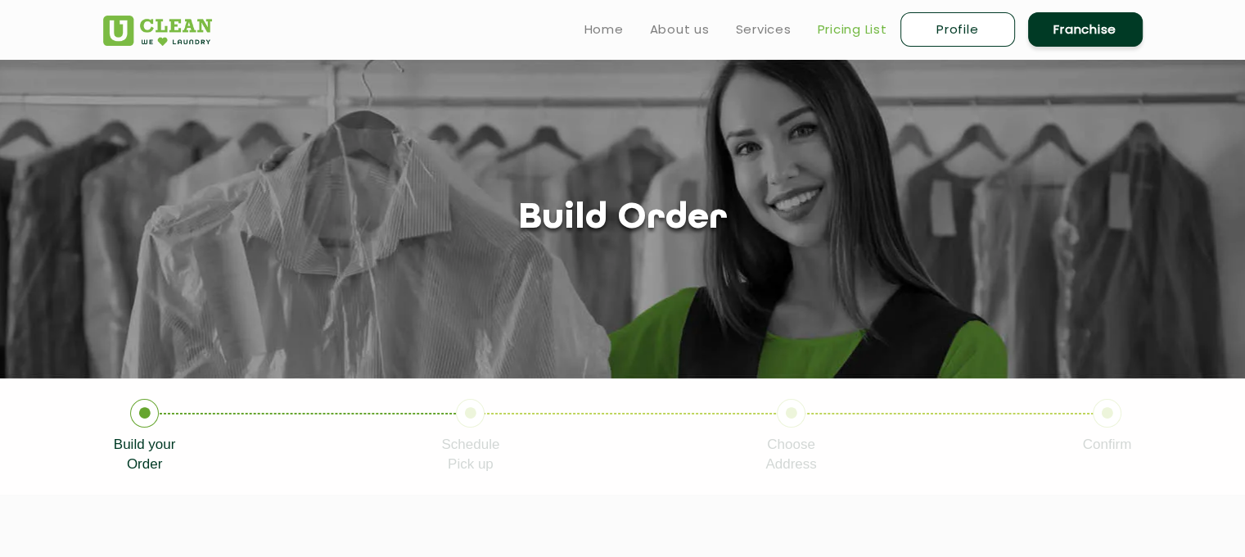
click at [852, 27] on link "Pricing List" at bounding box center [853, 30] width 70 height 20
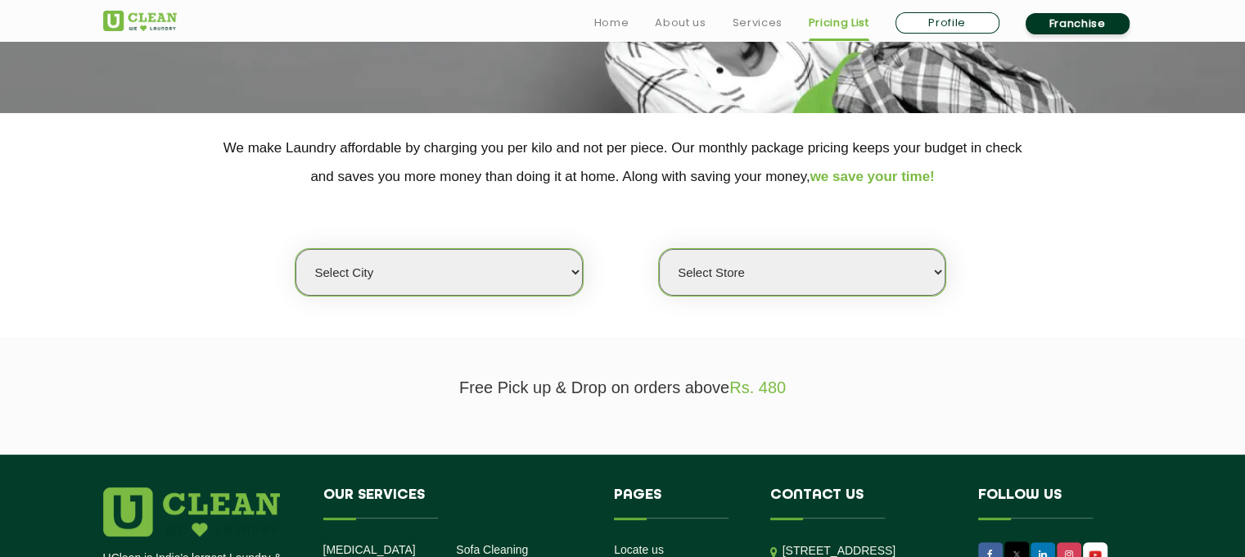
scroll to position [273, 0]
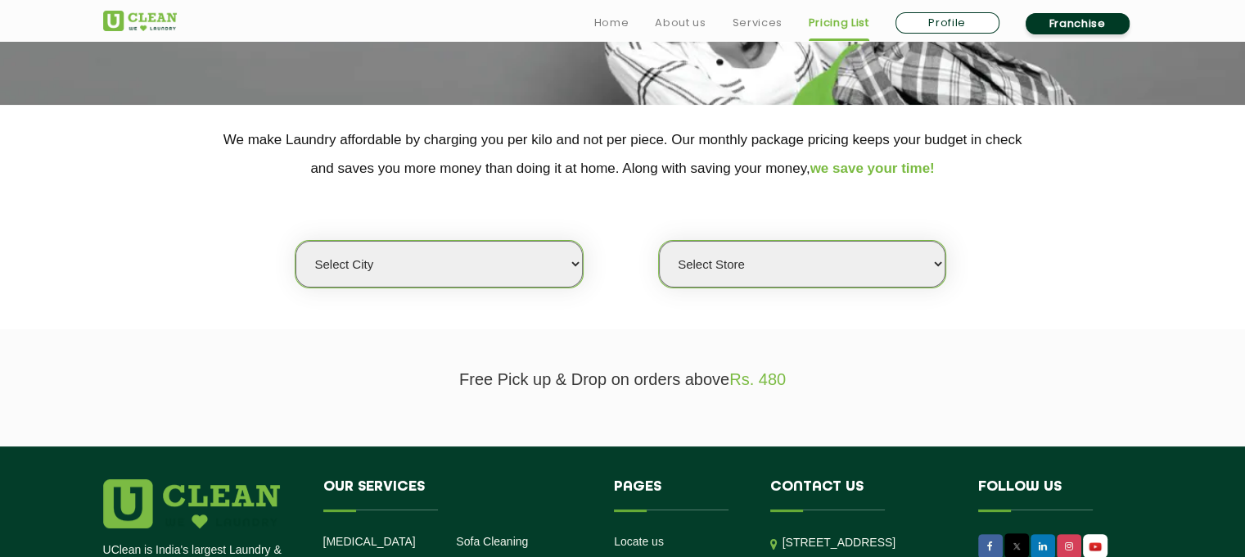
click at [472, 263] on select "Select city Aalo Abu Dhabi Agartala Agra Ahmedabad Akola Aligarh Alwar - UClean…" at bounding box center [439, 264] width 287 height 47
select select "1"
click at [296, 241] on select "Select city Aalo Abu Dhabi Agartala Agra Ahmedabad Akola Aligarh Alwar - UClean…" at bounding box center [439, 264] width 287 height 47
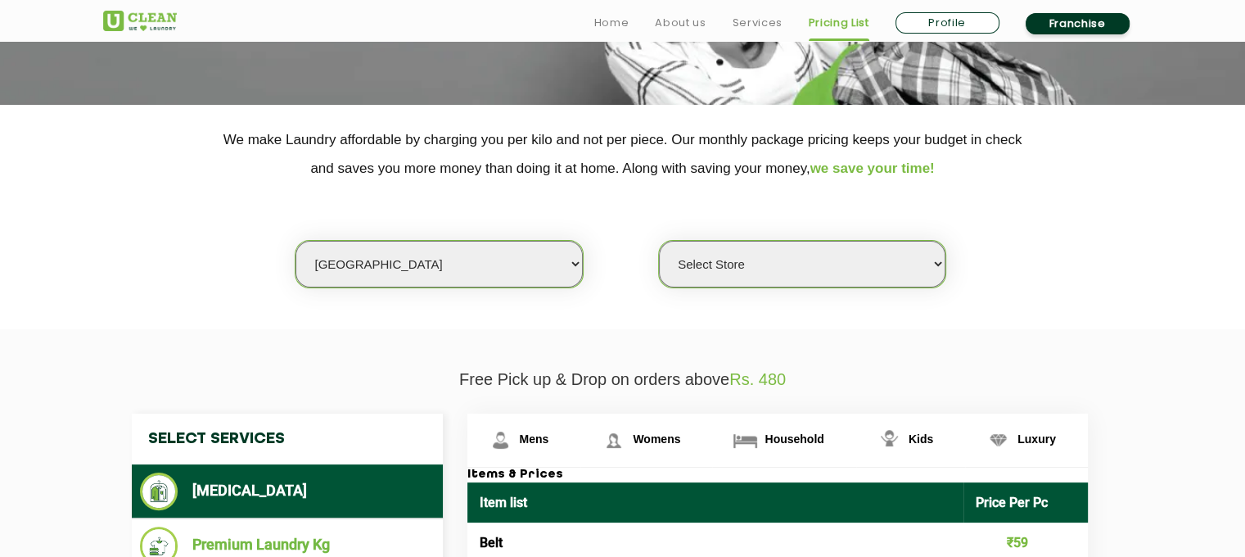
click at [690, 269] on select "Select Store UClean Vasant Kunj UClean Greater Kailash 2 UClean Dwarka UClean R…" at bounding box center [802, 264] width 287 height 47
select select "545"
click at [659, 241] on select "Select Store UClean Vasant Kunj UClean Greater Kailash 2 UClean Dwarka UClean R…" at bounding box center [802, 264] width 287 height 47
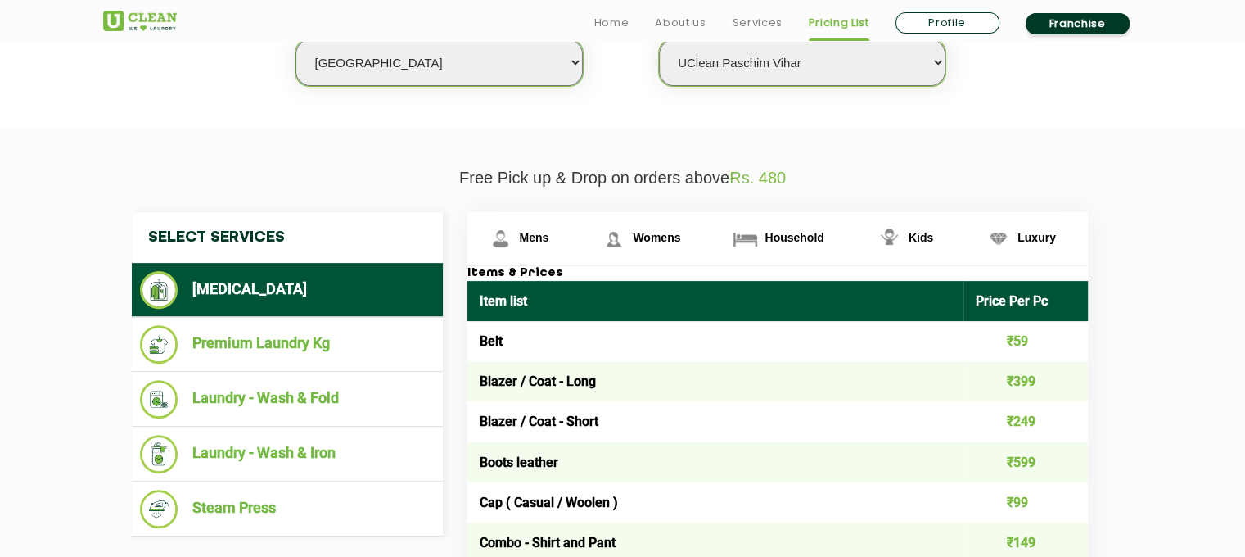
scroll to position [494, 0]
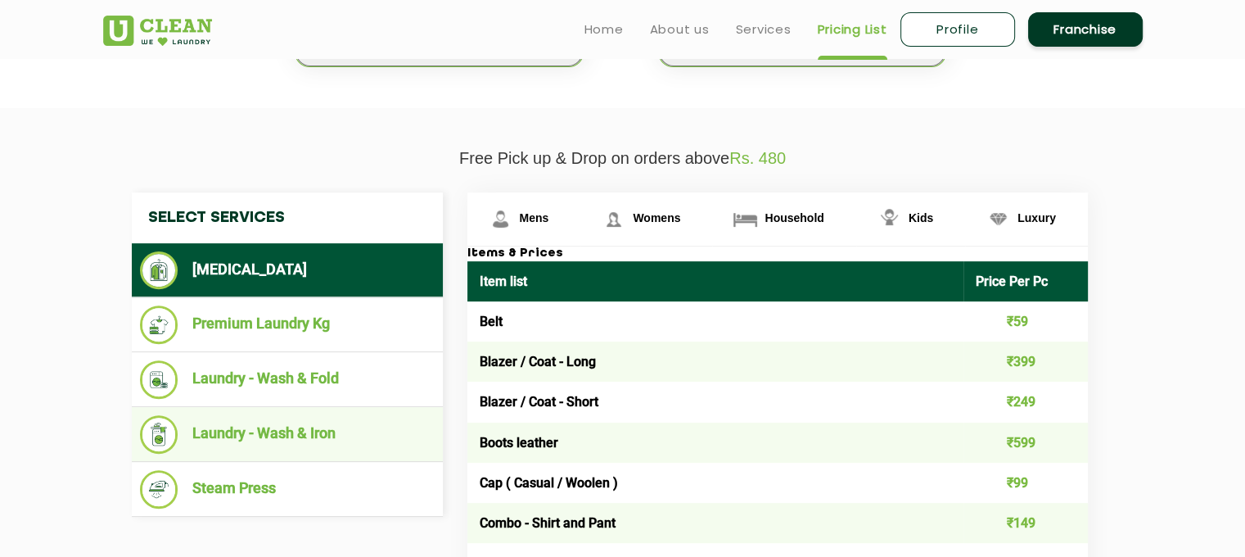
click at [320, 425] on li "Laundry - Wash & Iron" at bounding box center [287, 434] width 295 height 38
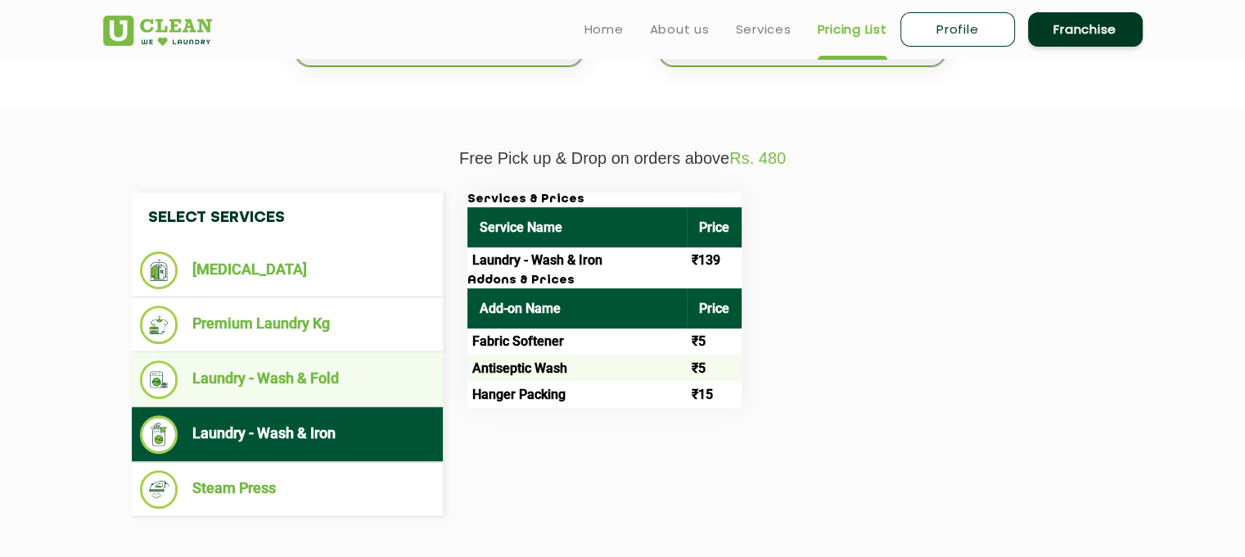
click at [304, 375] on li "Laundry - Wash & Fold" at bounding box center [287, 379] width 295 height 38
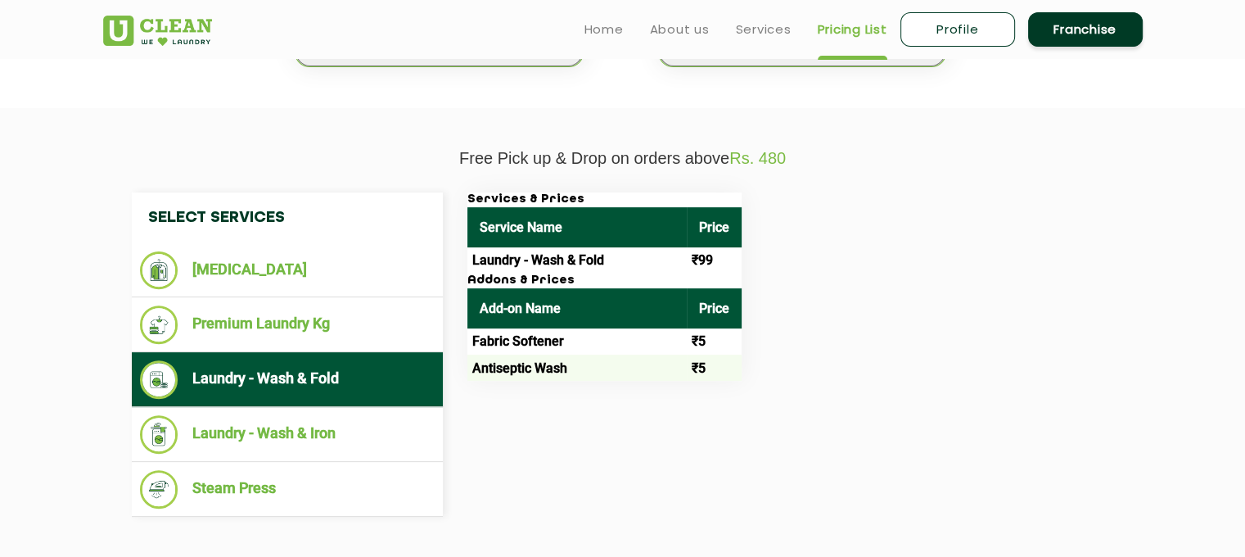
click at [708, 255] on td "₹99" at bounding box center [714, 260] width 55 height 26
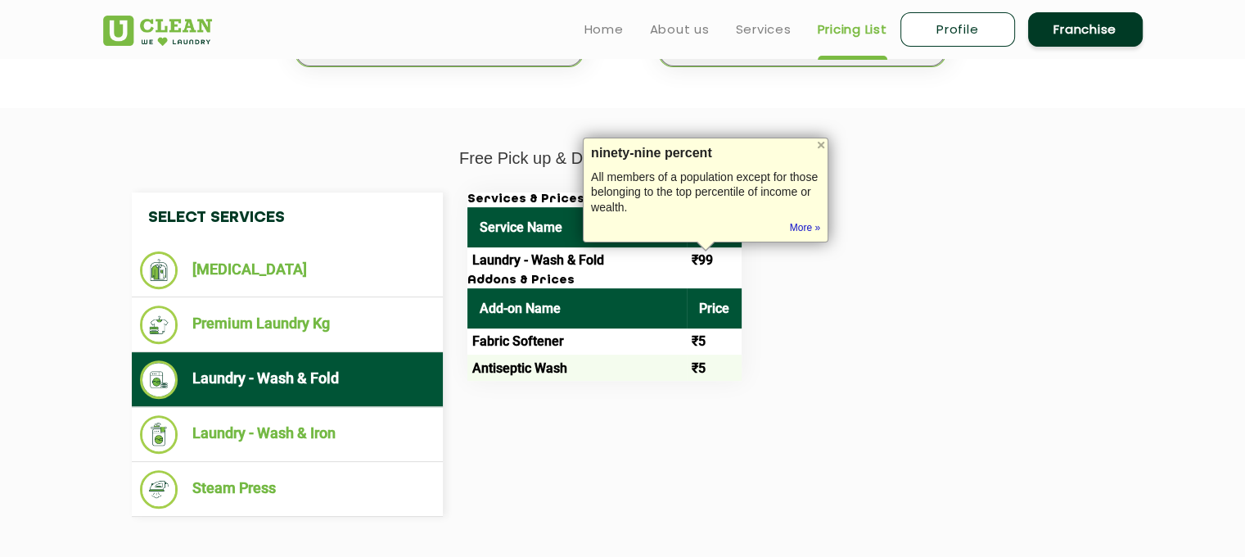
click at [825, 327] on div "Services & Prices Service Name Price Laundry - Wash & Fold ₹99 Addons & Prices …" at bounding box center [790, 286] width 671 height 188
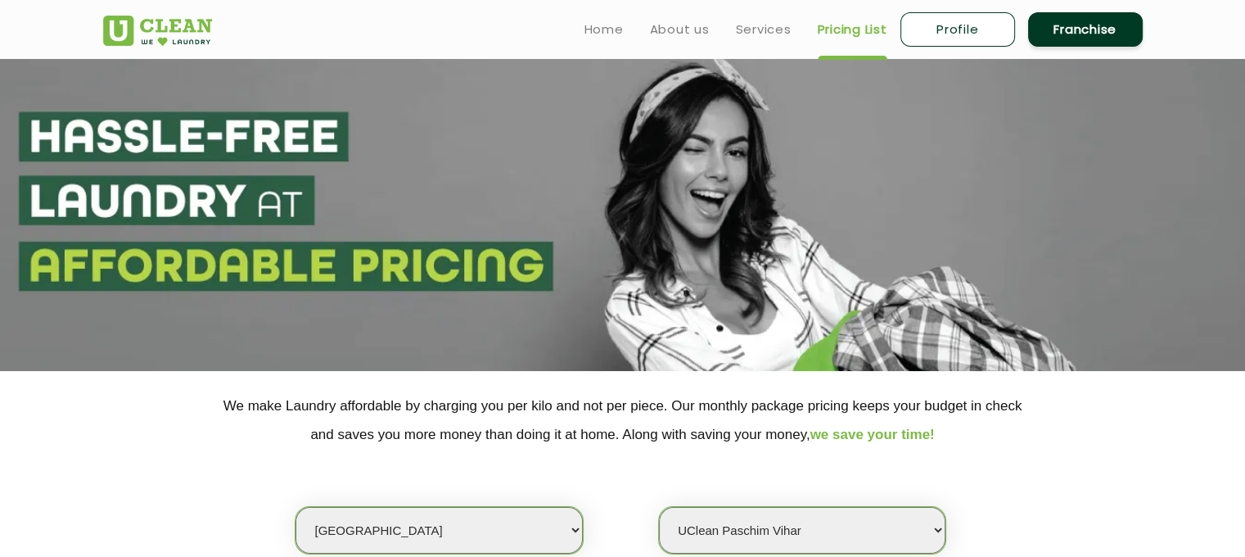
scroll to position [0, 0]
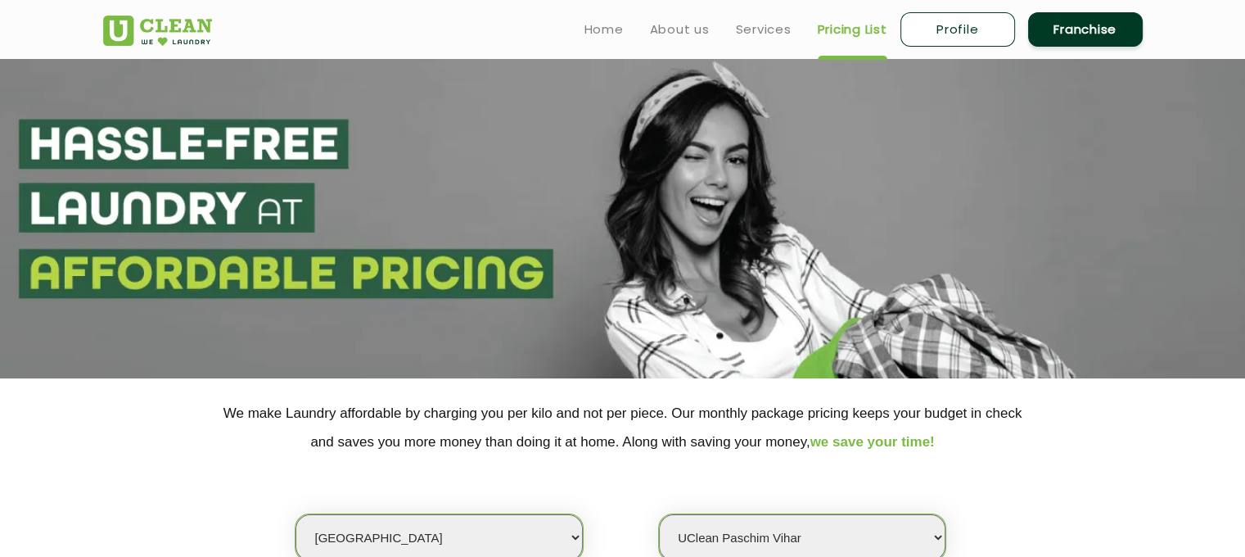
click at [973, 31] on link "Profile" at bounding box center [957, 29] width 115 height 34
select select
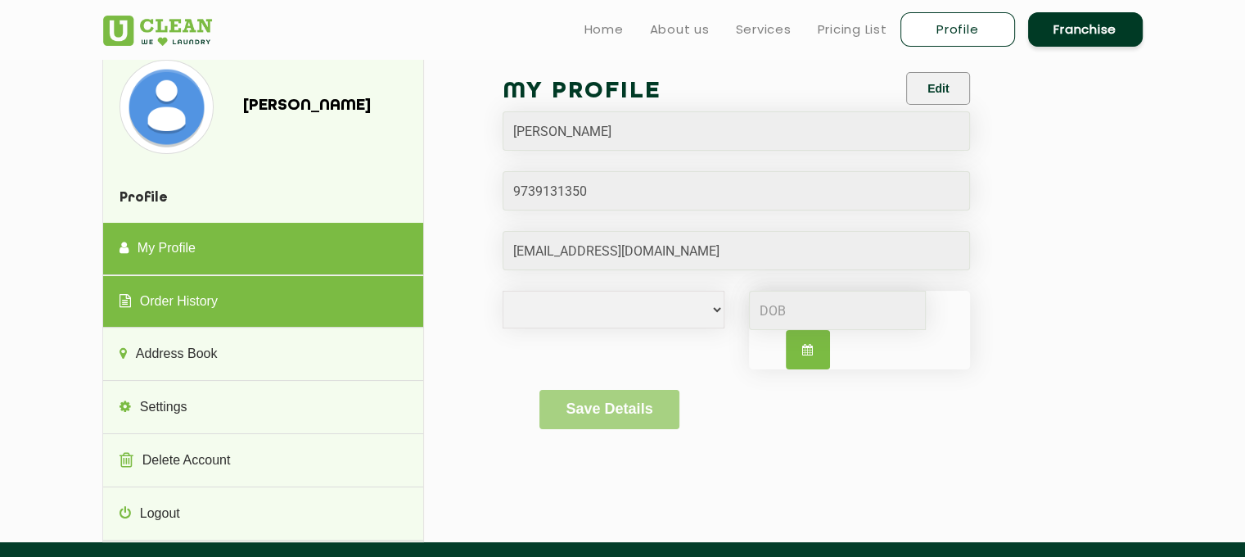
click at [210, 313] on link "Order History" at bounding box center [263, 302] width 320 height 52
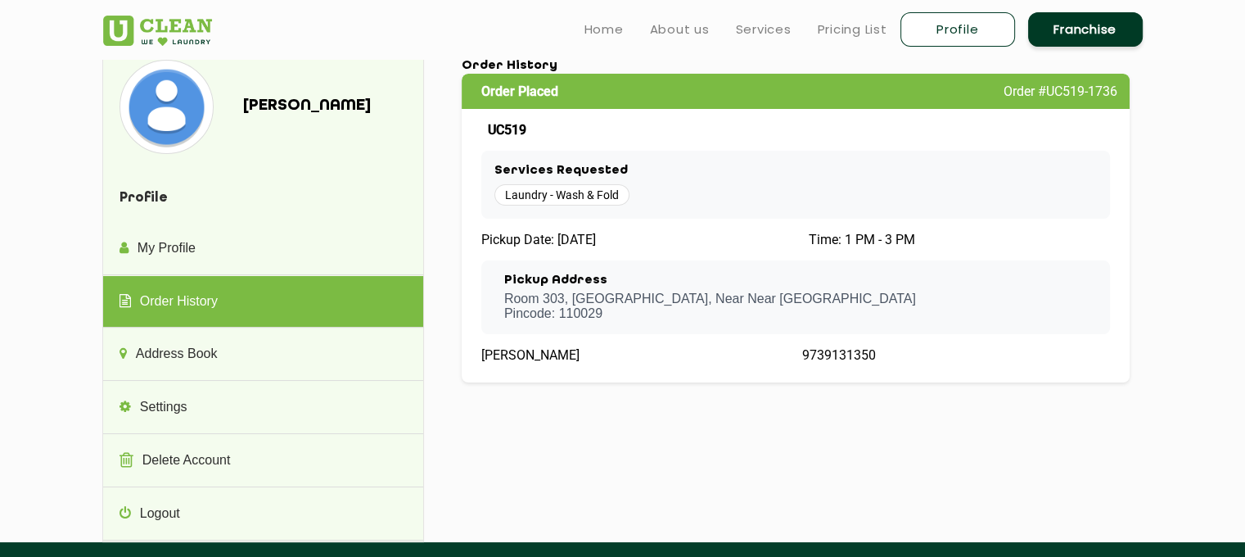
click at [703, 388] on div "My Profile Edit Sumeer Male Female i'd rather not say Save Details Order Histor…" at bounding box center [795, 230] width 693 height 343
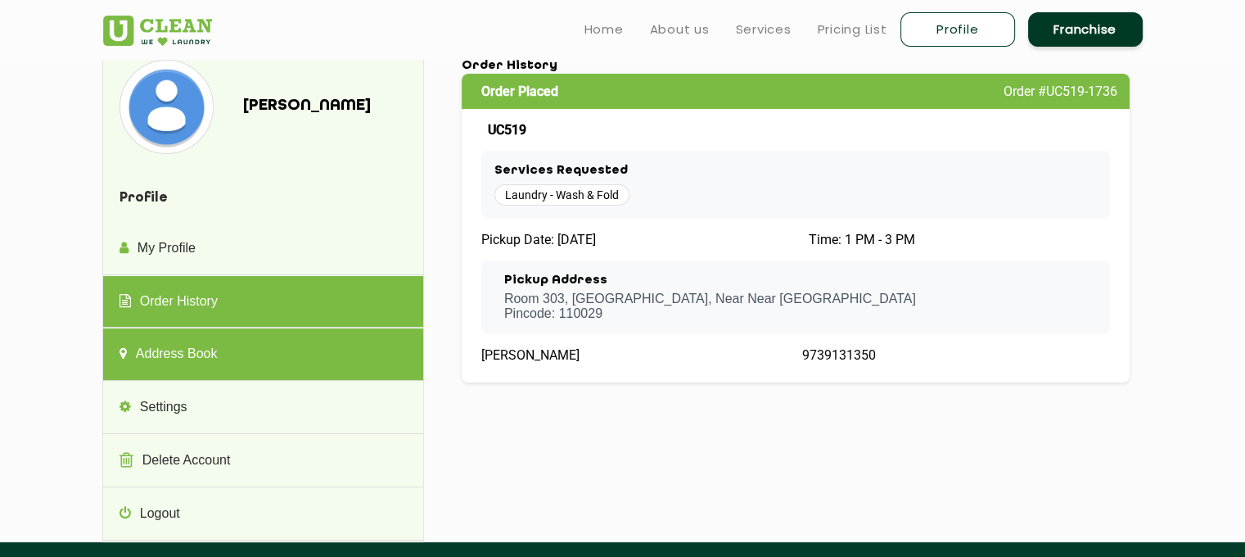
click at [273, 339] on link "Address Book" at bounding box center [263, 354] width 320 height 52
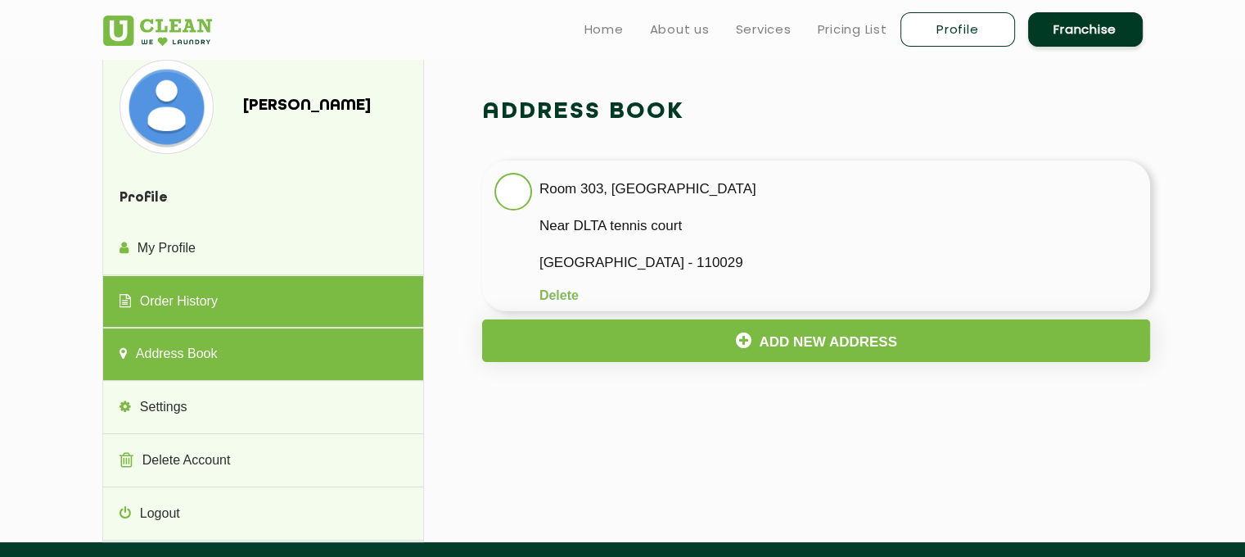
click at [223, 300] on link "Order History" at bounding box center [263, 302] width 320 height 52
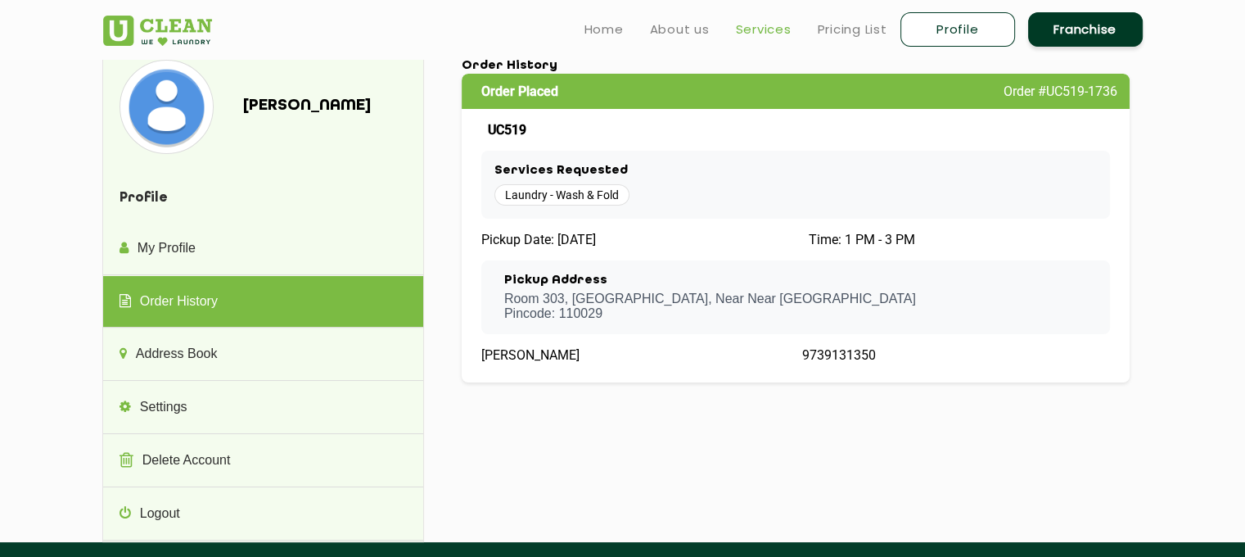
click at [754, 25] on link "Services" at bounding box center [764, 30] width 56 height 20
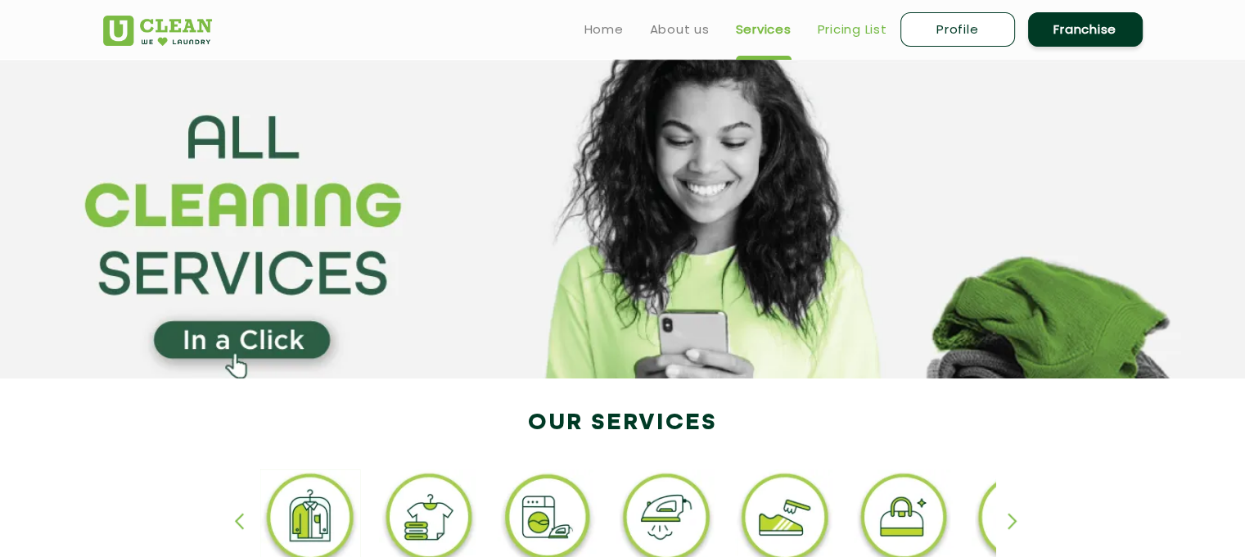
click at [857, 33] on link "Pricing List" at bounding box center [853, 30] width 70 height 20
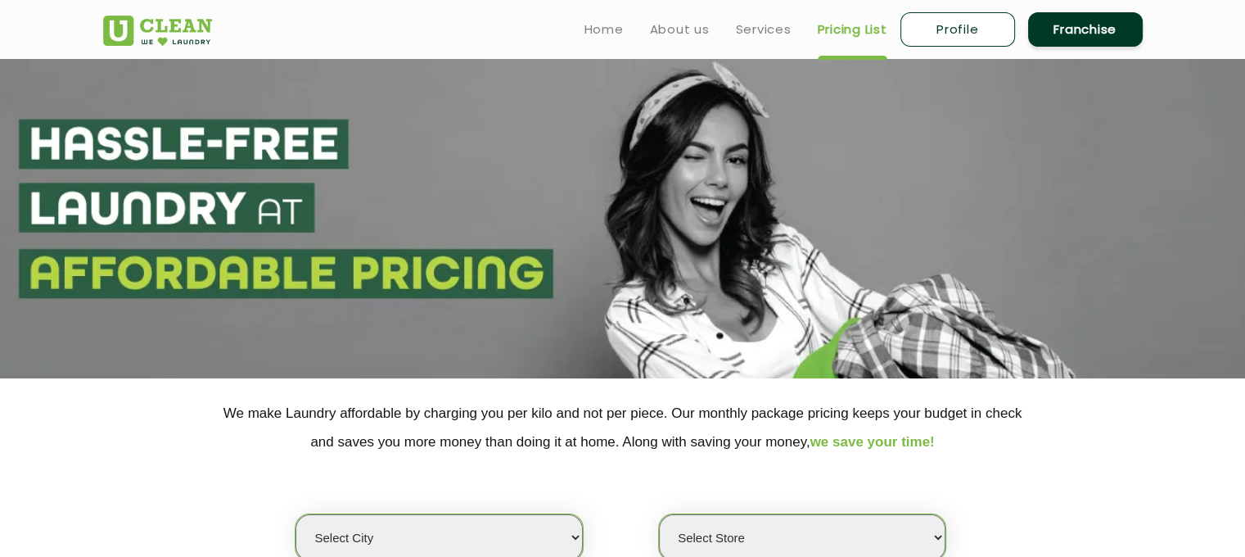
select select "0"
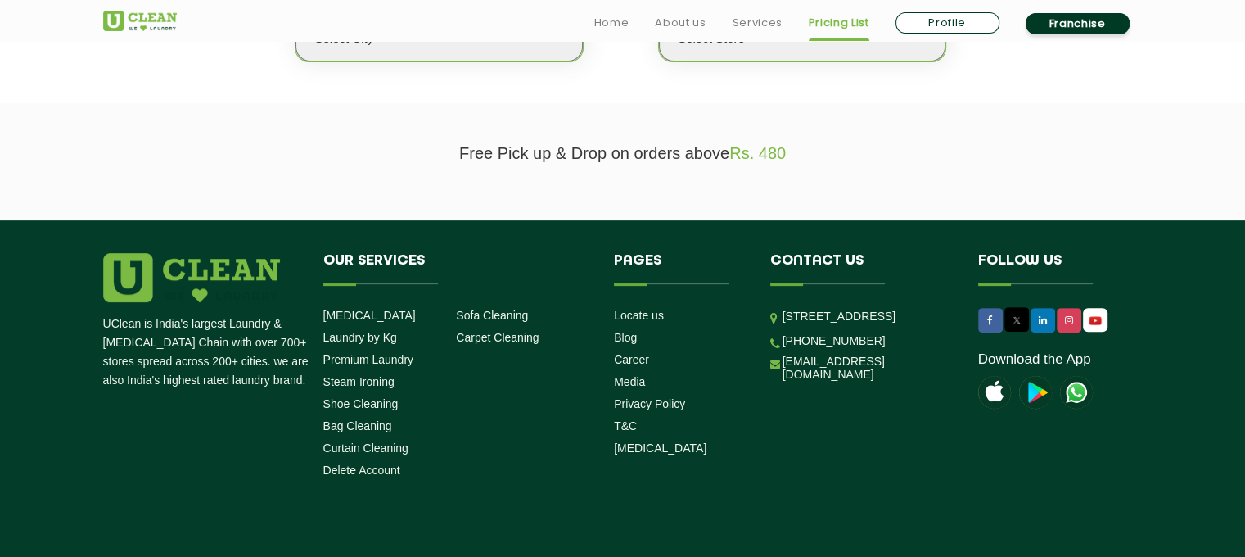
scroll to position [500, 0]
click at [372, 333] on link "Laundry by Kg" at bounding box center [360, 336] width 74 height 13
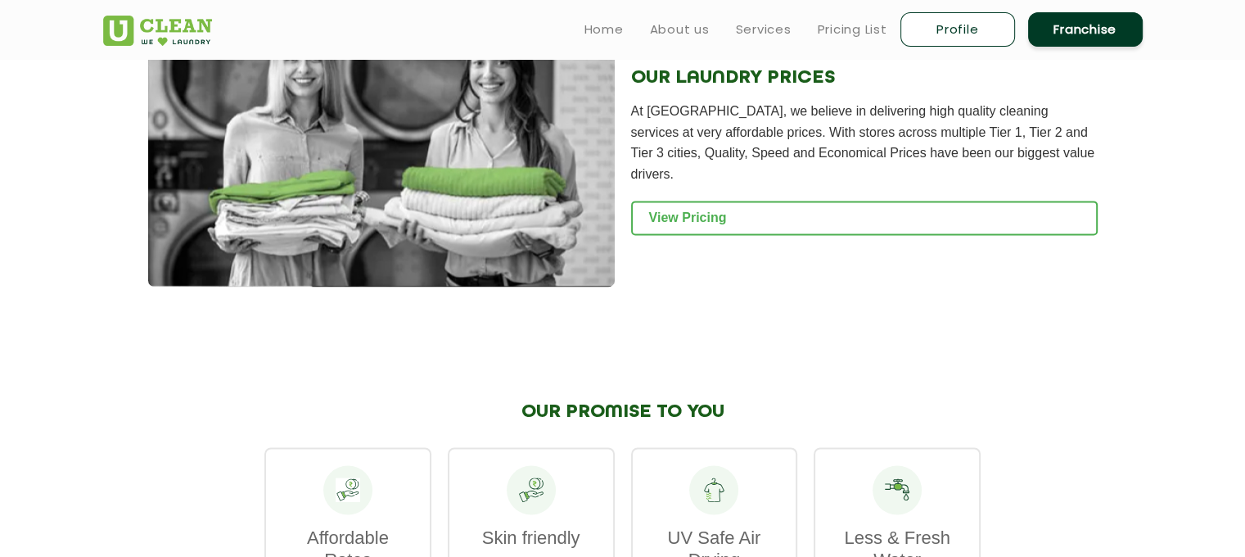
scroll to position [2194, 0]
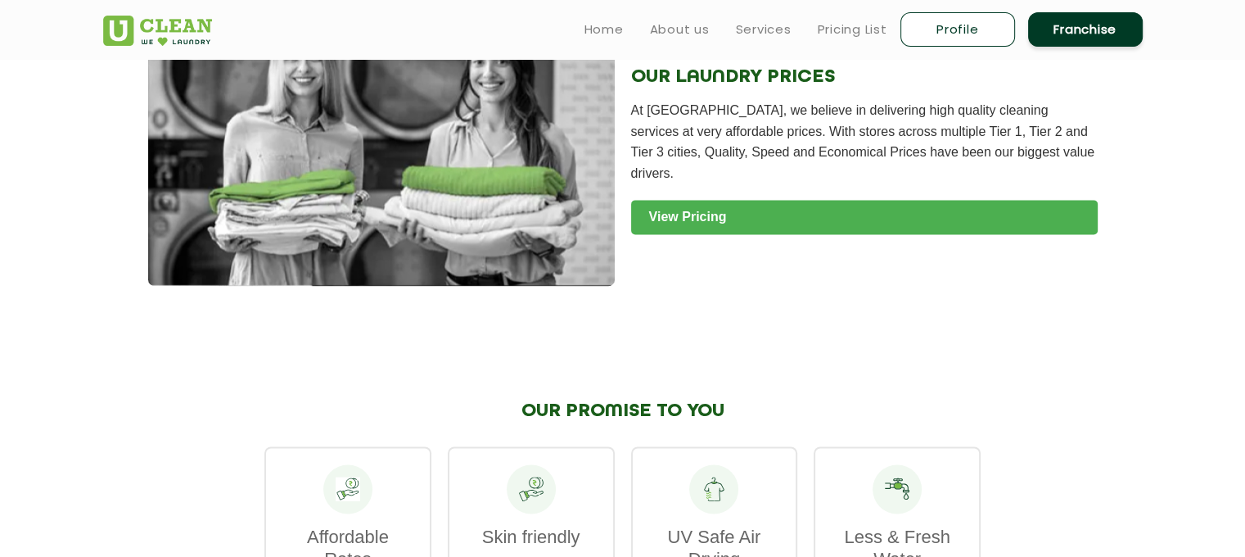
click at [697, 234] on link "View Pricing" at bounding box center [864, 217] width 467 height 34
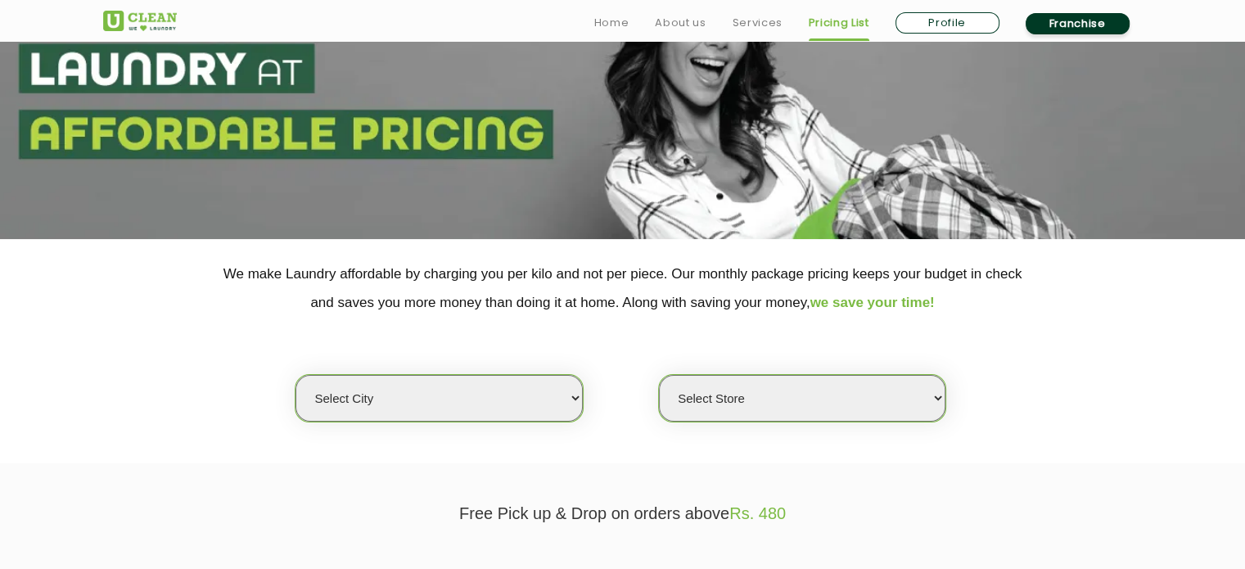
scroll to position [157, 0]
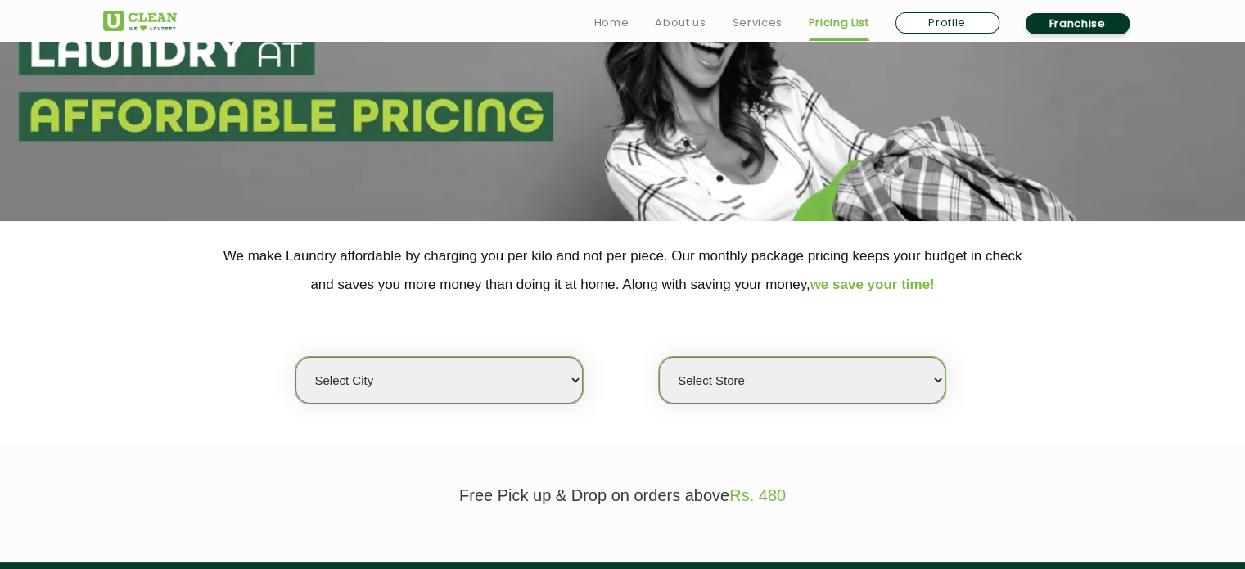
click at [511, 382] on select "Select city [GEOGRAPHIC_DATA] [GEOGRAPHIC_DATA] [GEOGRAPHIC_DATA] [GEOGRAPHIC_D…" at bounding box center [439, 380] width 287 height 47
click at [511, 382] on select "Select city Aalo Abu Dhabi Agartala Agra Ahmedabad Akola Aligarh Alwar - UClean…" at bounding box center [439, 380] width 287 height 47
click at [511, 382] on select "Select city [GEOGRAPHIC_DATA] [GEOGRAPHIC_DATA] [GEOGRAPHIC_DATA] [GEOGRAPHIC_D…" at bounding box center [439, 380] width 287 height 47
select select "1"
click at [296, 357] on select "Select city [GEOGRAPHIC_DATA] [GEOGRAPHIC_DATA] [GEOGRAPHIC_DATA] [GEOGRAPHIC_D…" at bounding box center [439, 380] width 287 height 47
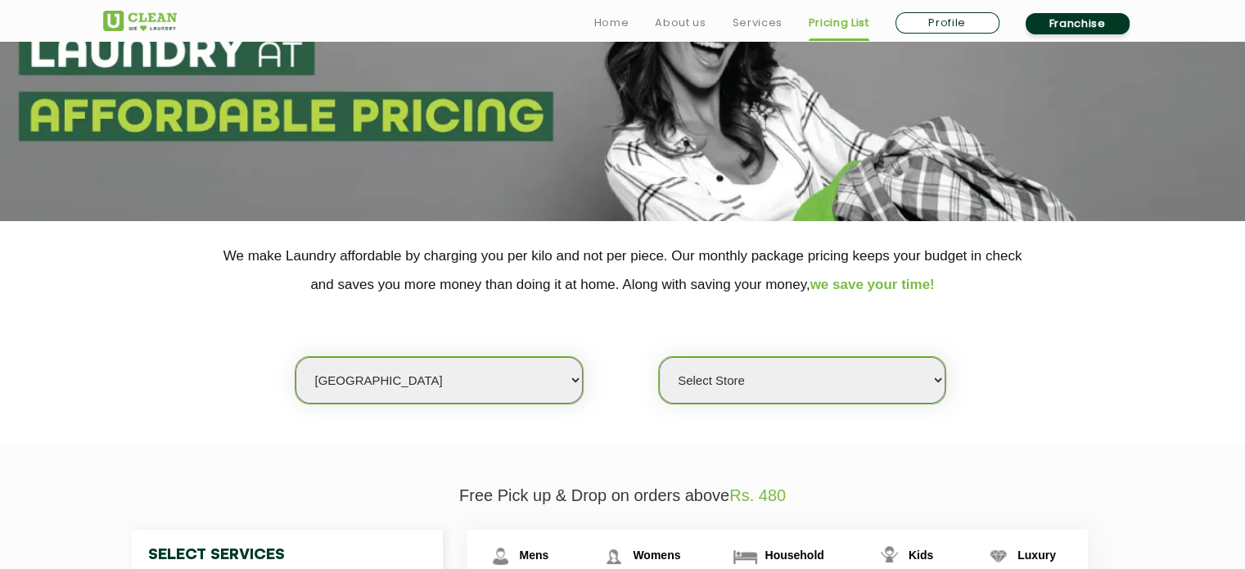
click at [756, 387] on select "Select Store [GEOGRAPHIC_DATA] [GEOGRAPHIC_DATA] 2 [GEOGRAPHIC_DATA] [PERSON_NA…" at bounding box center [802, 380] width 287 height 47
select select "184"
click at [659, 357] on select "Select Store [GEOGRAPHIC_DATA] [GEOGRAPHIC_DATA] 2 [GEOGRAPHIC_DATA] [PERSON_NA…" at bounding box center [802, 380] width 287 height 47
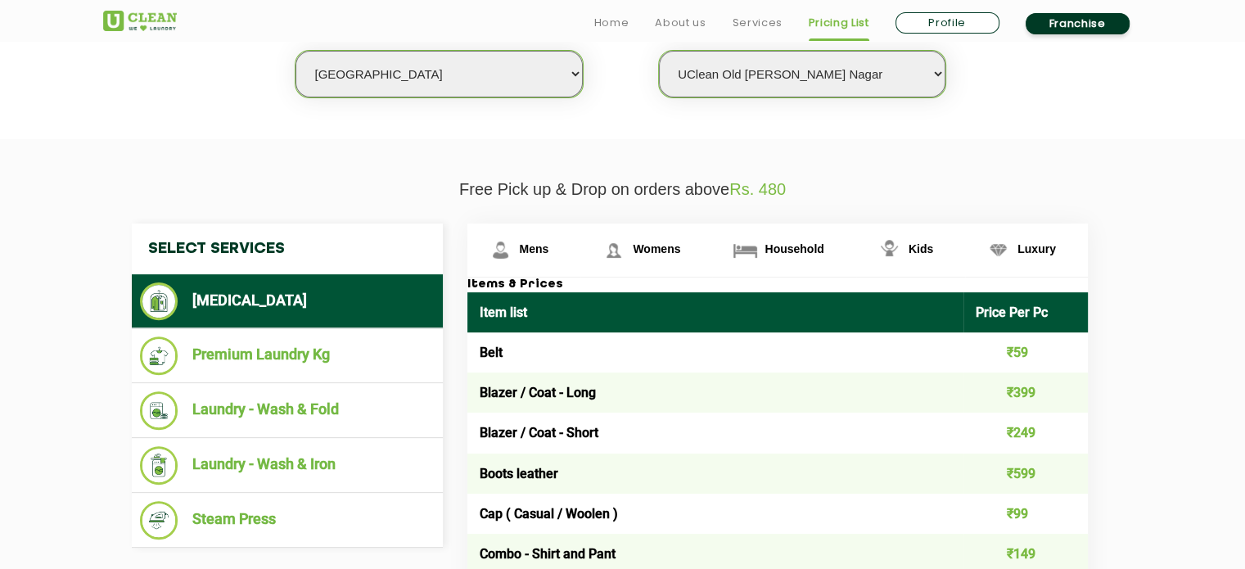
scroll to position [464, 0]
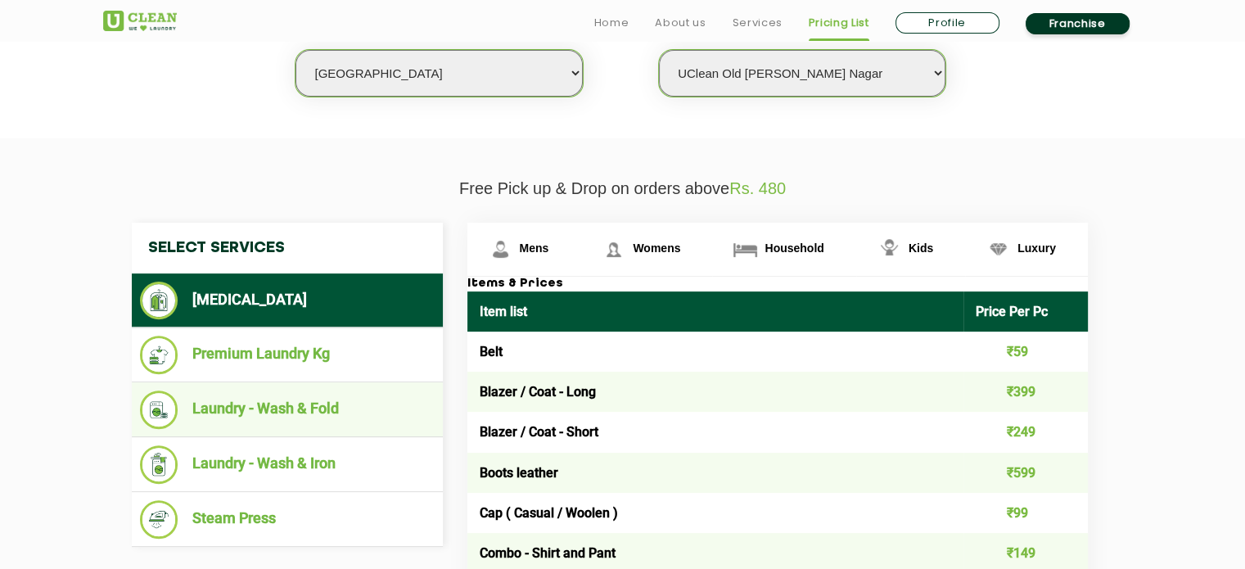
click at [297, 415] on li "Laundry - Wash & Fold" at bounding box center [287, 409] width 295 height 38
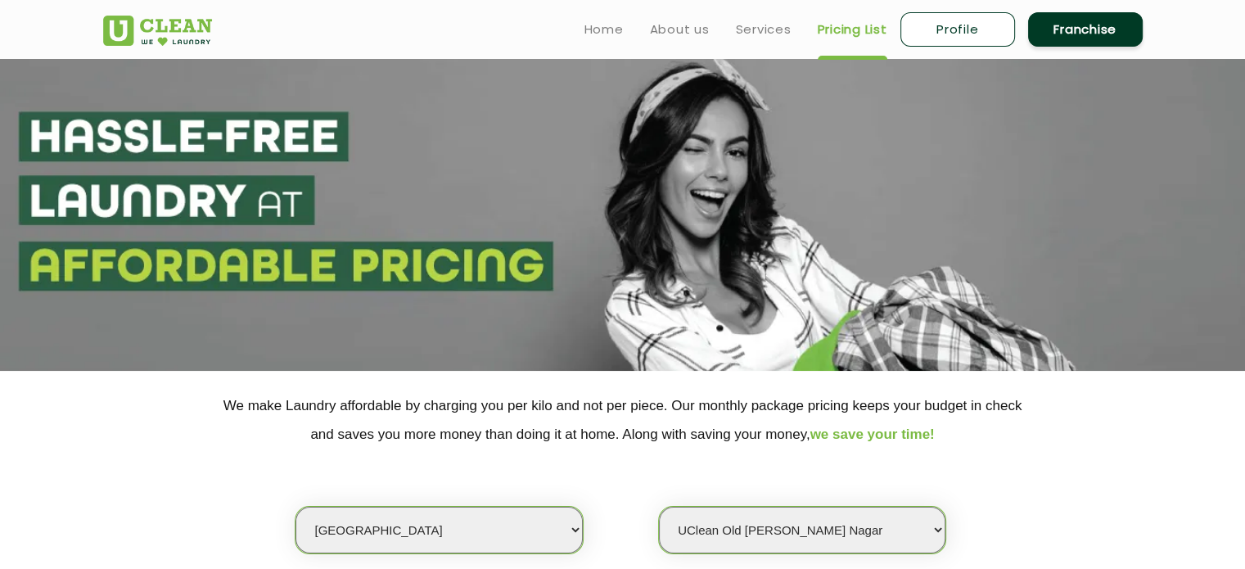
scroll to position [0, 0]
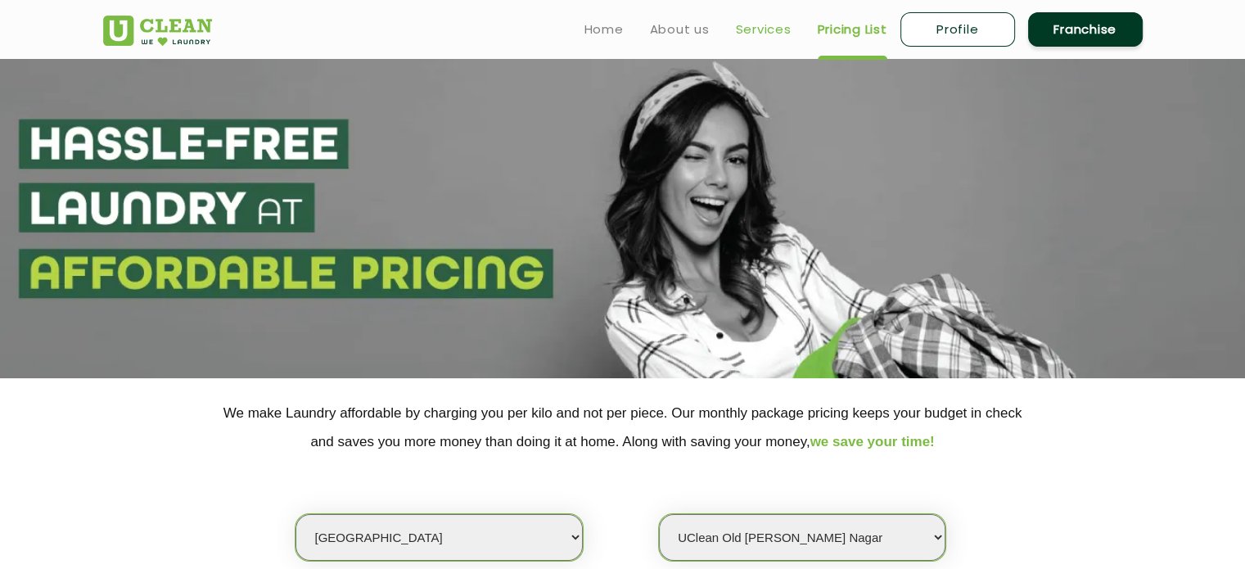
click at [747, 33] on link "Services" at bounding box center [764, 30] width 56 height 20
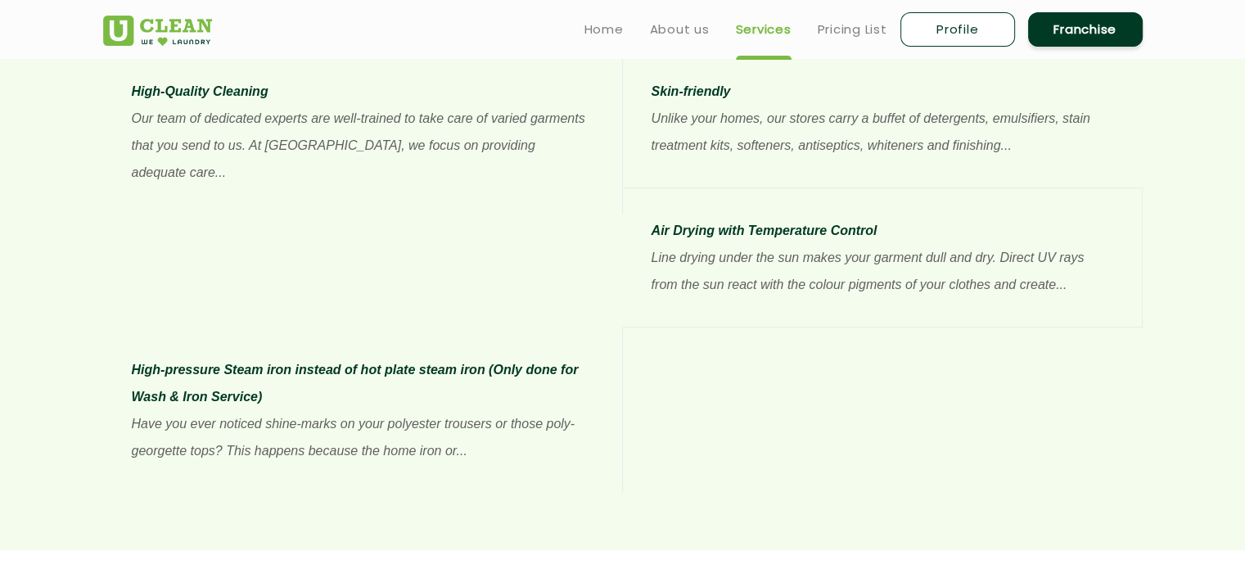
scroll to position [1417, 0]
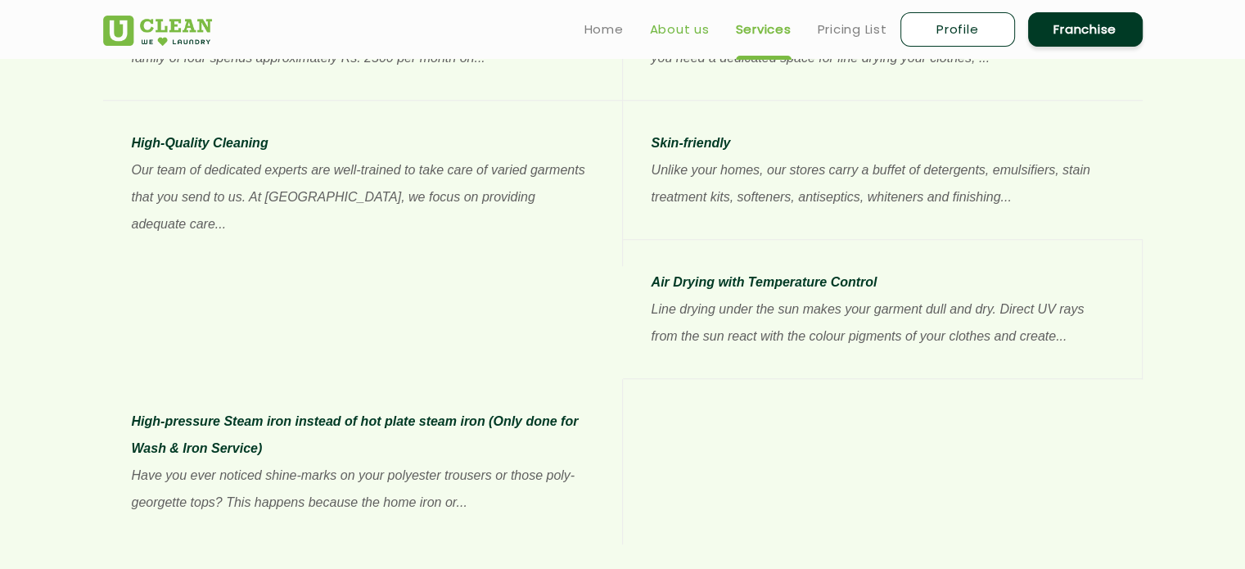
click at [684, 21] on link "About us" at bounding box center [680, 30] width 60 height 20
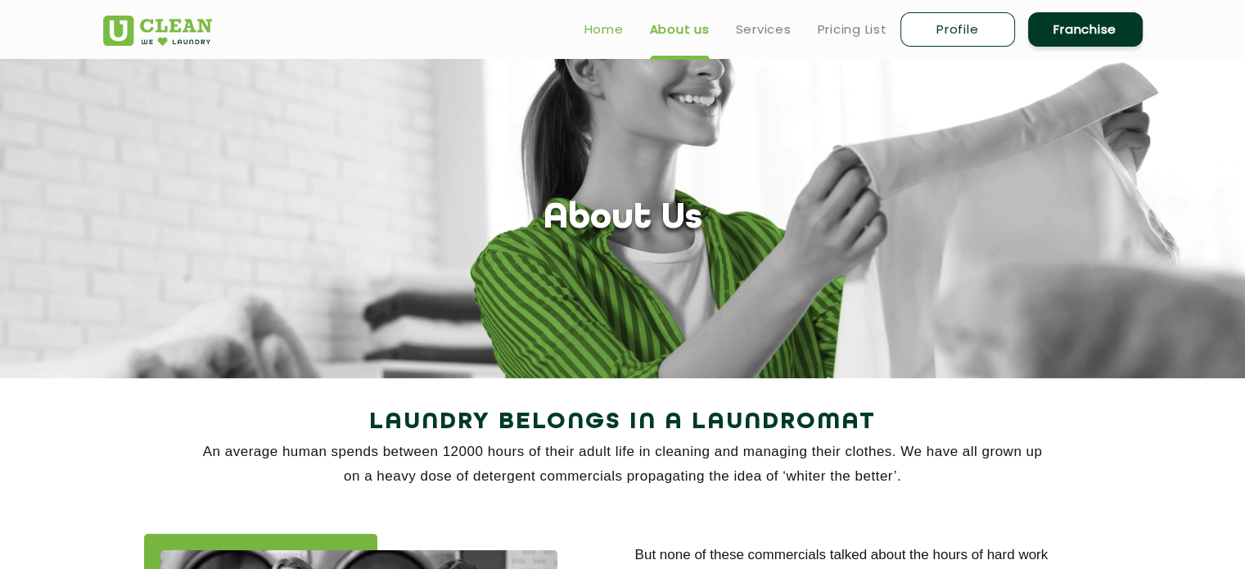
click at [612, 23] on link "Home" at bounding box center [603, 30] width 39 height 20
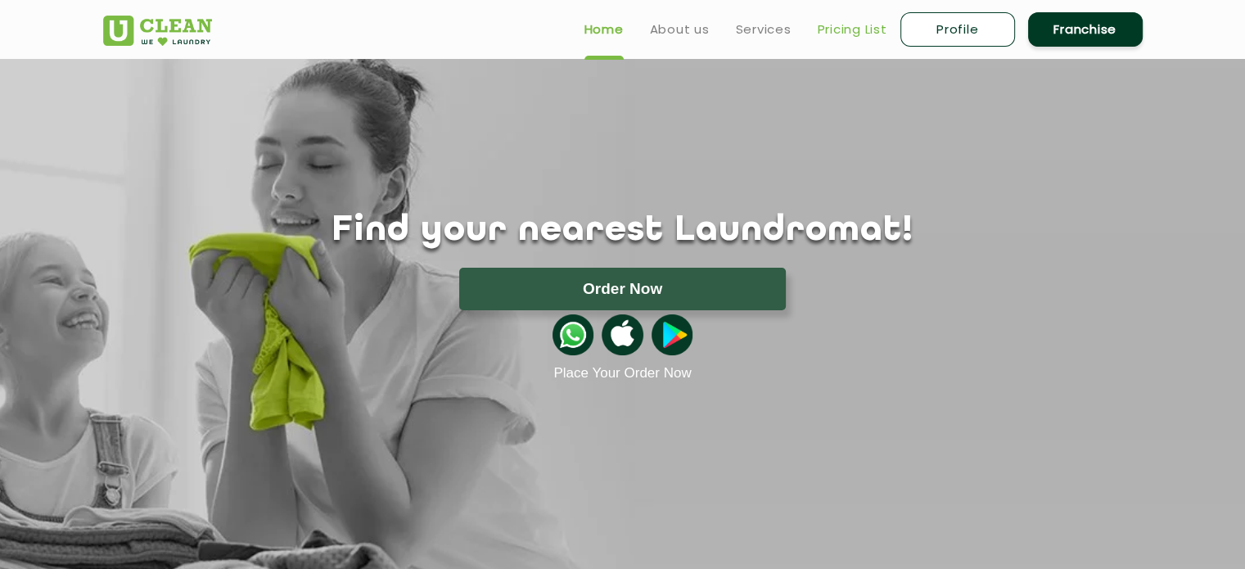
click at [846, 25] on link "Pricing List" at bounding box center [853, 30] width 70 height 20
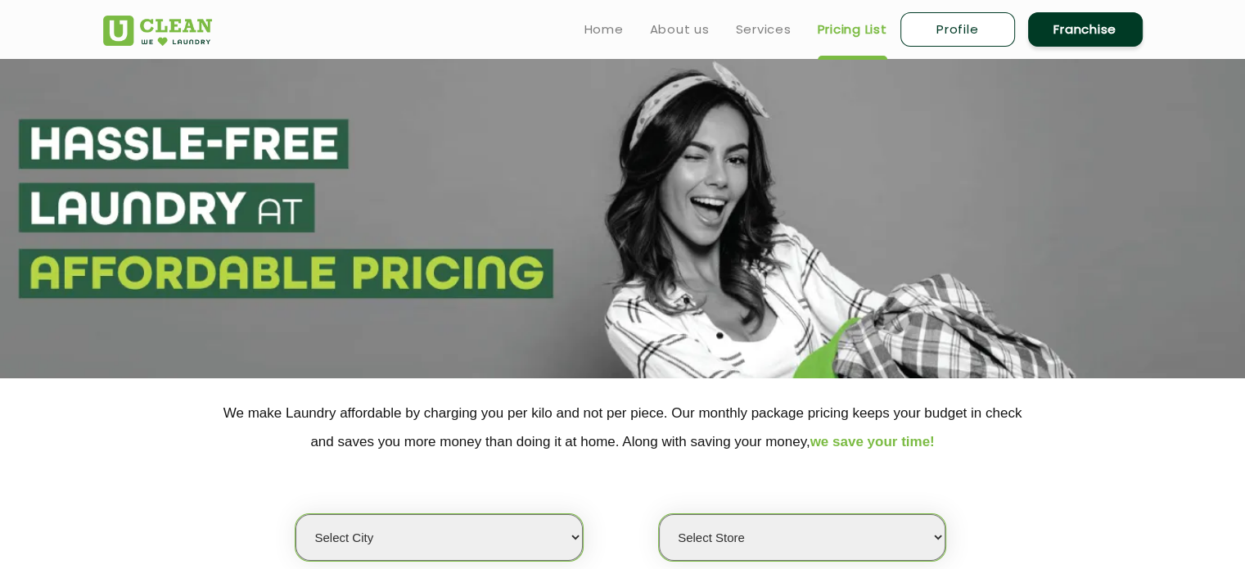
select select "0"
click at [950, 19] on link "Profile" at bounding box center [957, 29] width 115 height 34
select select
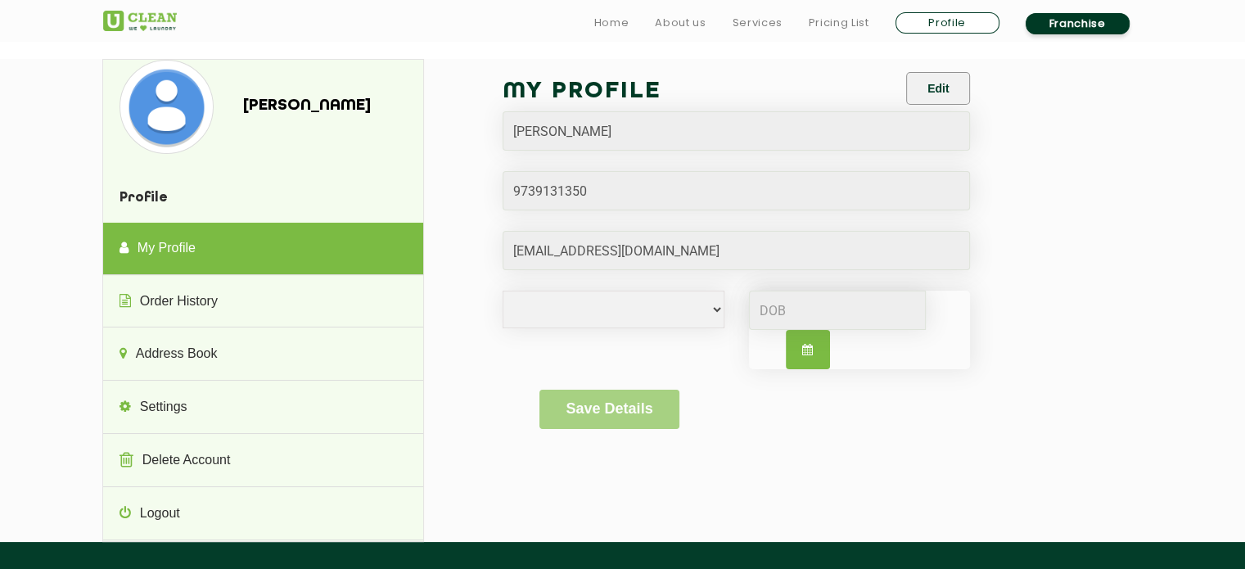
scroll to position [18, 0]
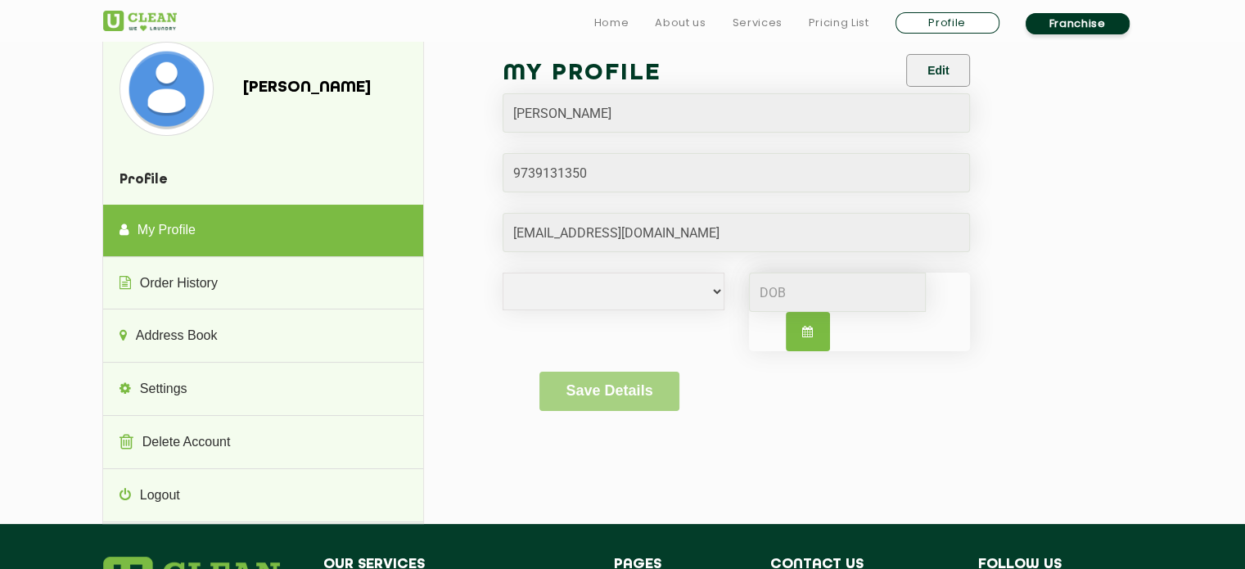
drag, startPoint x: 943, startPoint y: 338, endPoint x: 847, endPoint y: 353, distance: 96.9
click at [943, 338] on div at bounding box center [860, 312] width 222 height 79
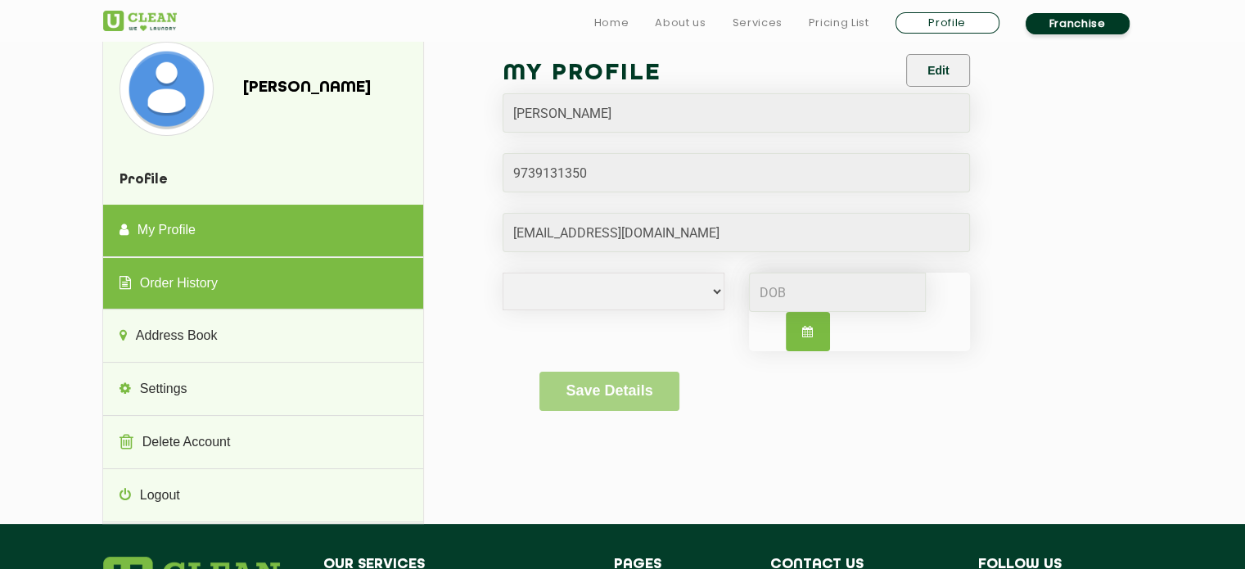
click at [189, 281] on link "Order History" at bounding box center [263, 284] width 320 height 52
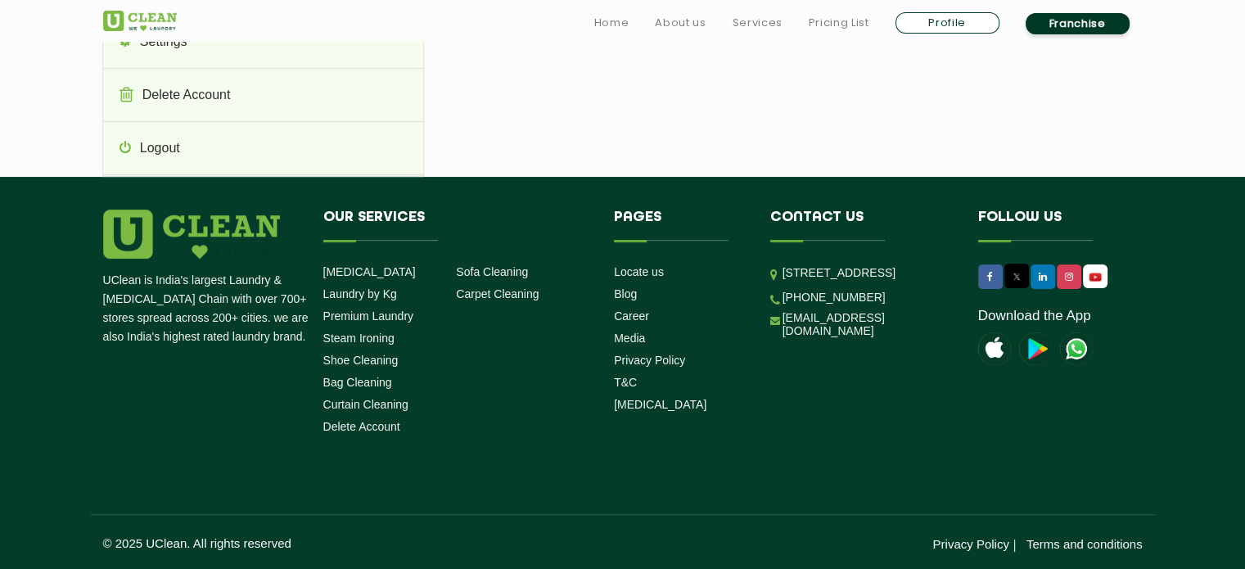
scroll to position [364, 0]
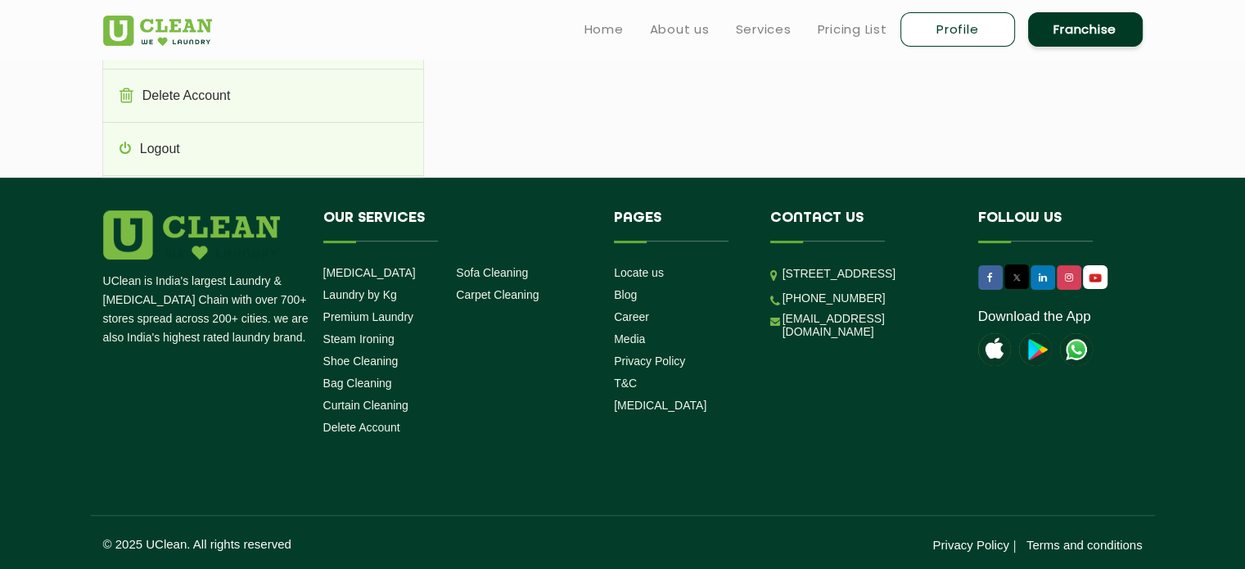
click at [702, 454] on div "UClean is India's largest Laundry & [MEDICAL_DATA] Chain with over 700+ stores …" at bounding box center [623, 381] width 1064 height 342
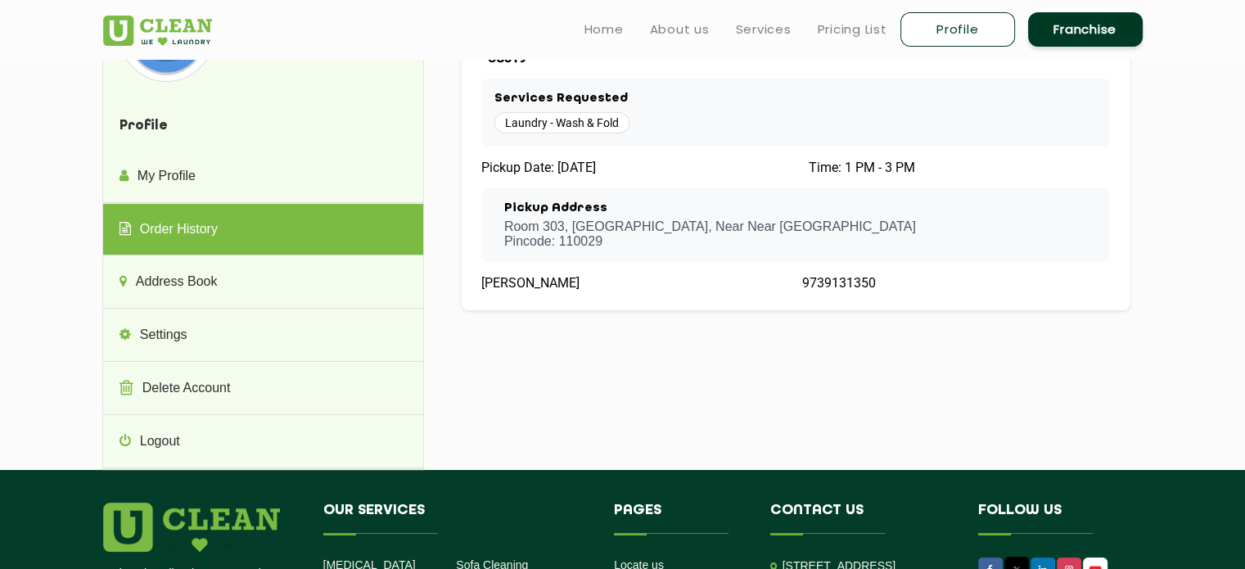
scroll to position [0, 0]
